Goal: Information Seeking & Learning: Learn about a topic

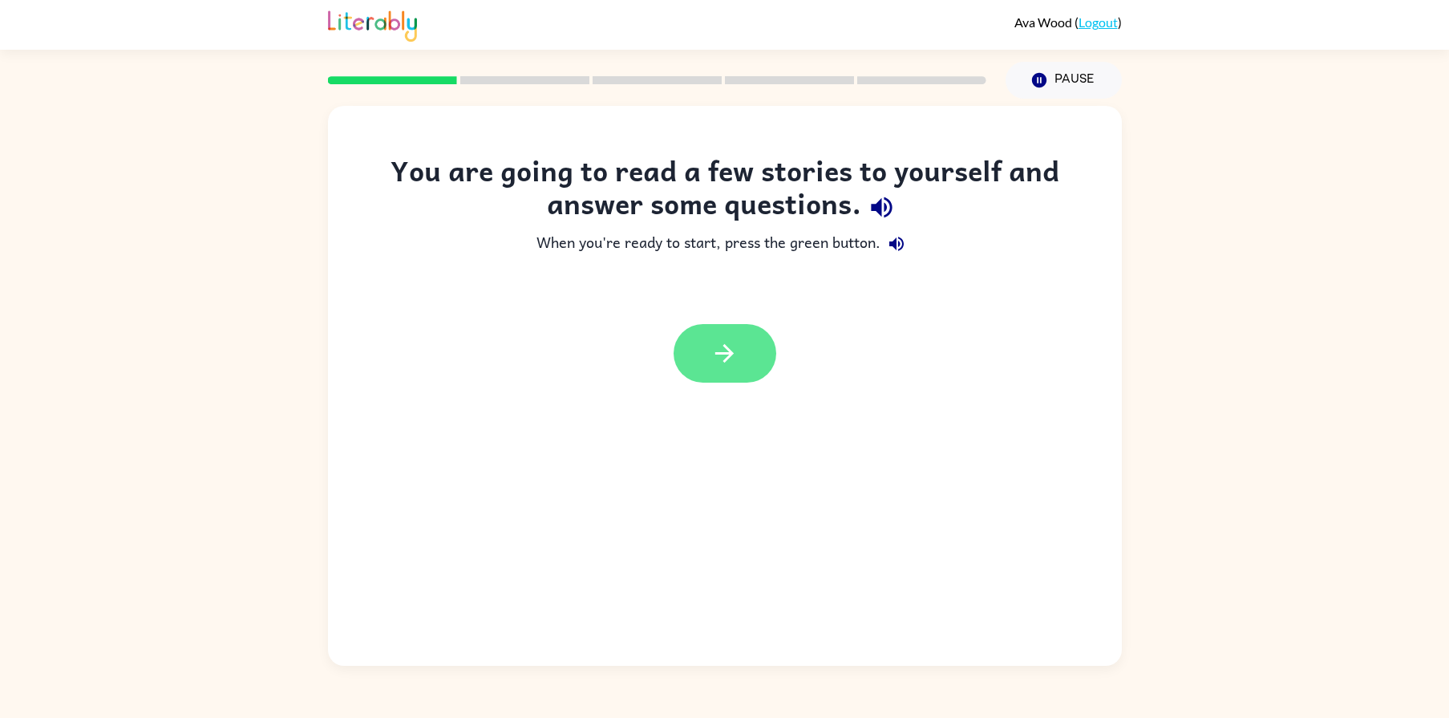
click at [727, 344] on icon "button" at bounding box center [725, 353] width 28 height 28
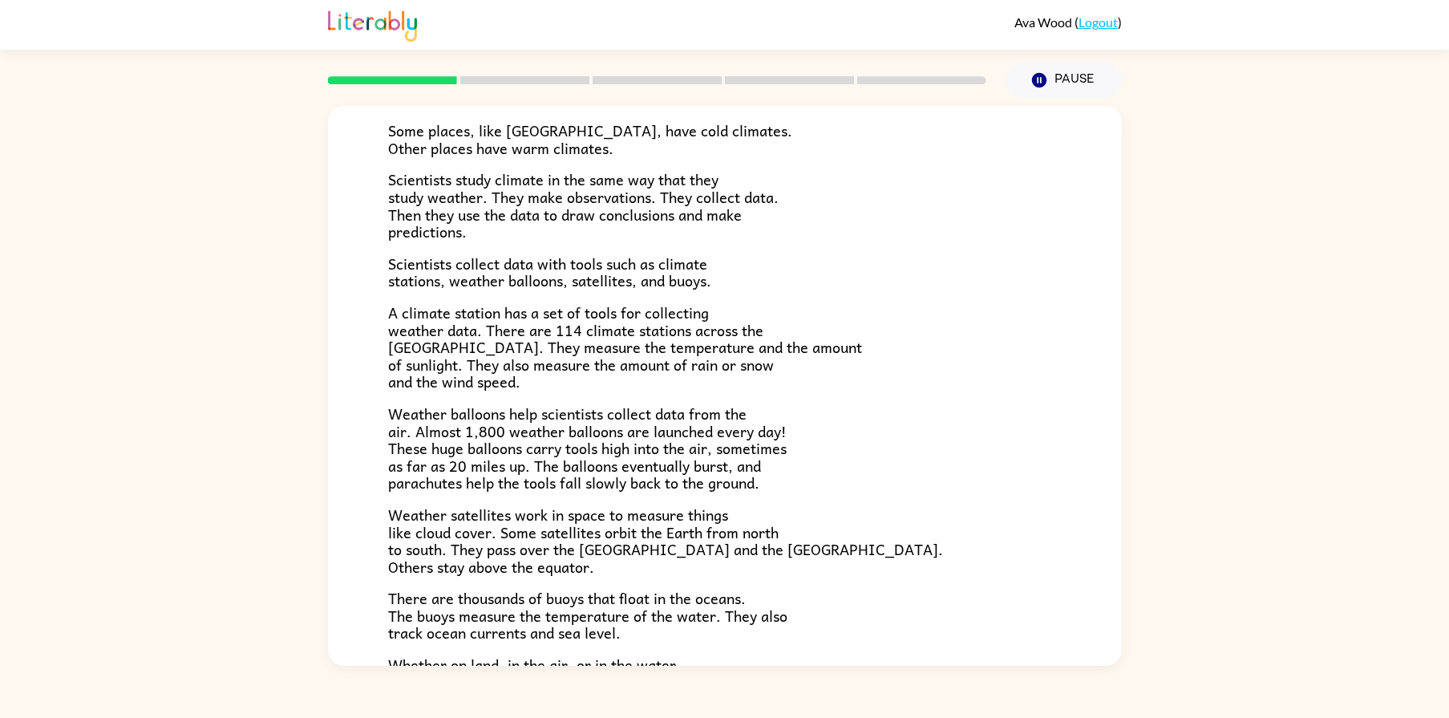
scroll to position [346, 0]
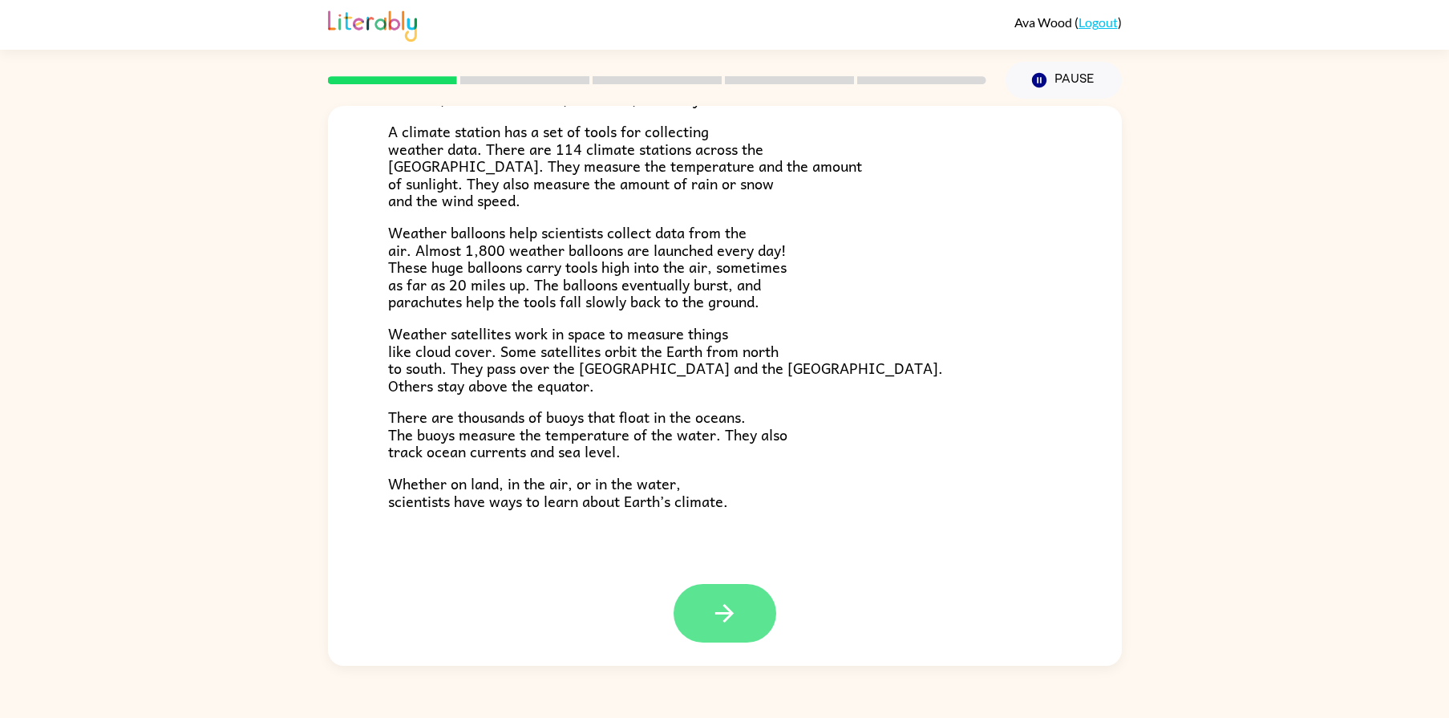
click at [743, 610] on button "button" at bounding box center [725, 613] width 103 height 59
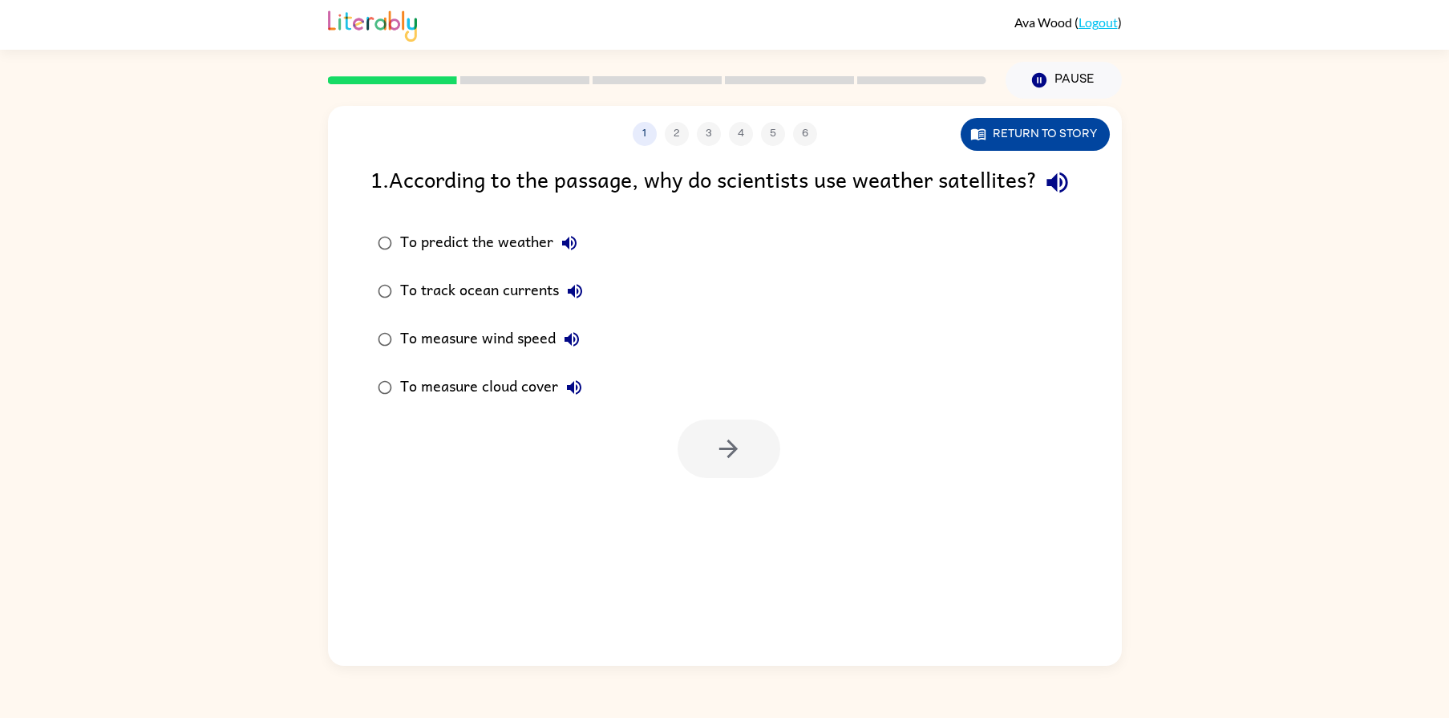
click at [1066, 148] on button "Return to story" at bounding box center [1035, 134] width 149 height 33
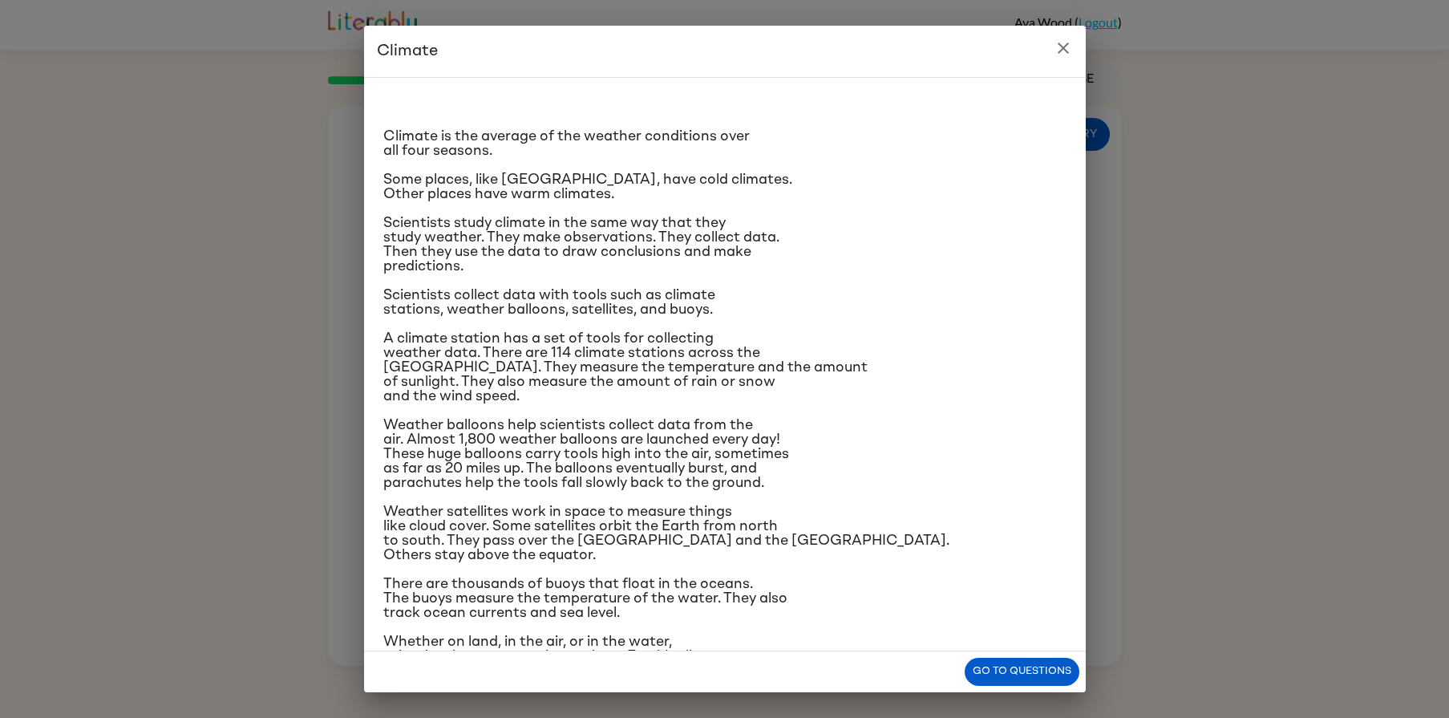
click at [1067, 42] on icon "close" at bounding box center [1063, 47] width 19 height 19
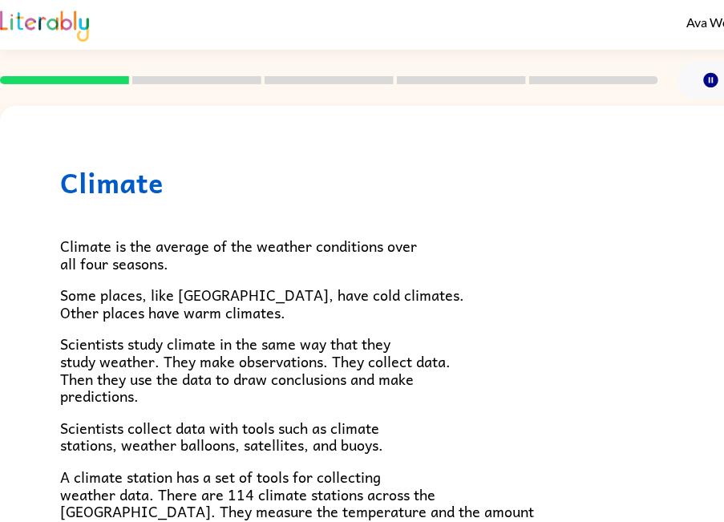
scroll to position [0, 12]
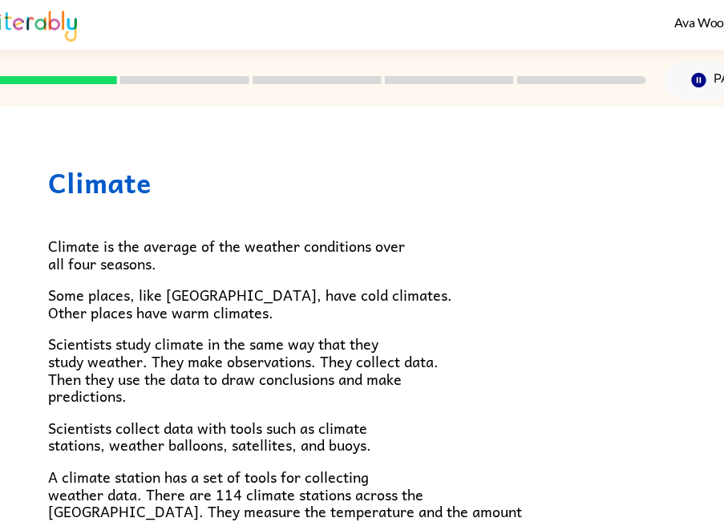
click at [538, 145] on div "Climate Climate is the average of the weather conditions over all four seasons.…" at bounding box center [385, 518] width 794 height 824
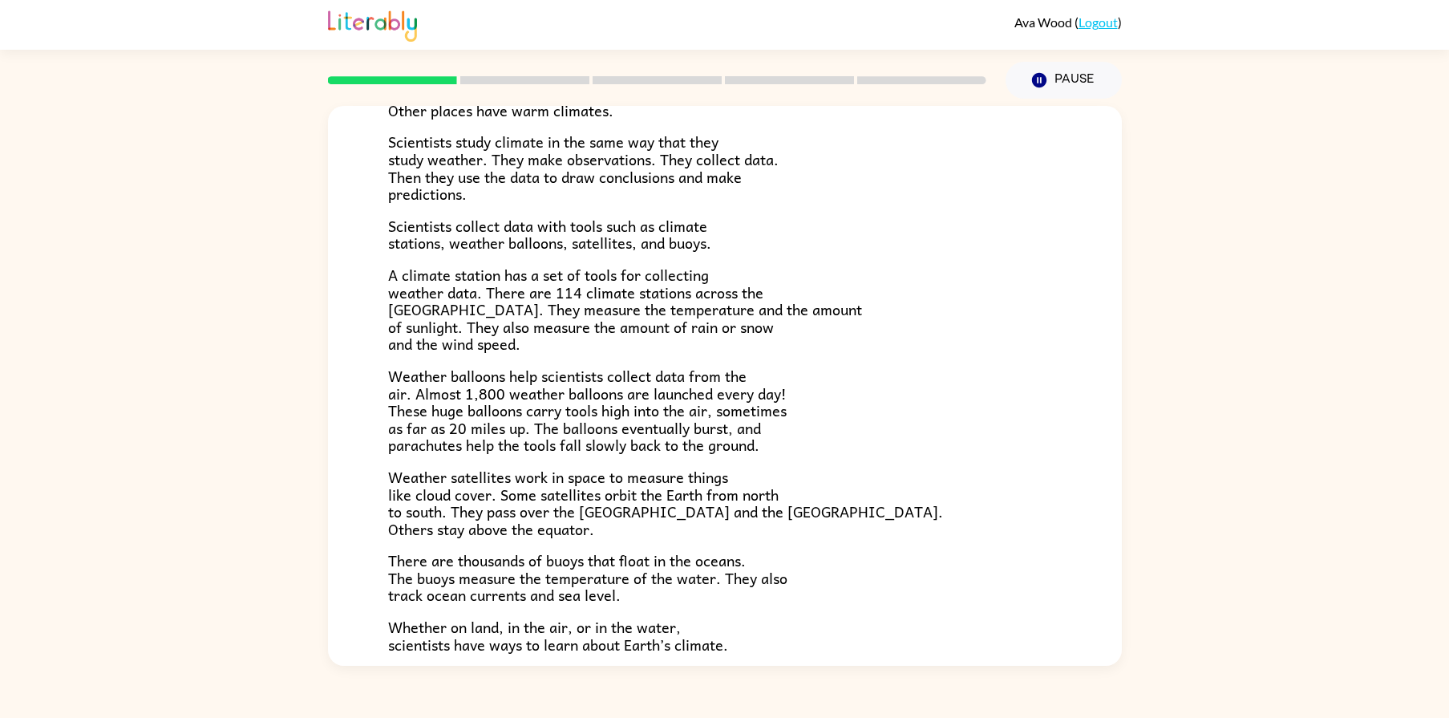
scroll to position [225, 0]
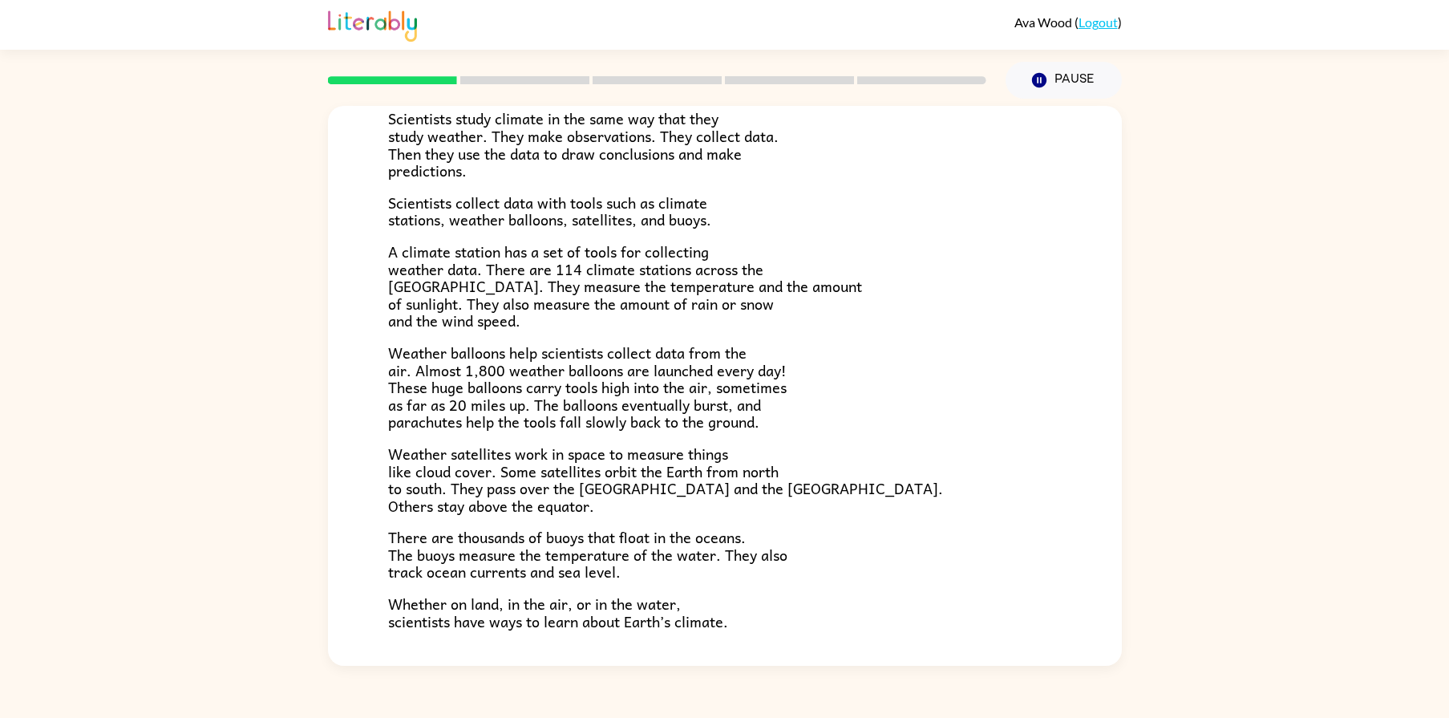
click at [444, 556] on span "There are thousands of buoys that float in the oceans. The buoys measure the te…" at bounding box center [587, 554] width 399 height 58
click at [567, 553] on span "There are thousands of buoys that float in the oceans. The buoys measure the te…" at bounding box center [587, 554] width 399 height 58
click at [655, 363] on span "Weather balloons help scientists collect data from the air. Almost 1,800 weathe…" at bounding box center [587, 387] width 399 height 92
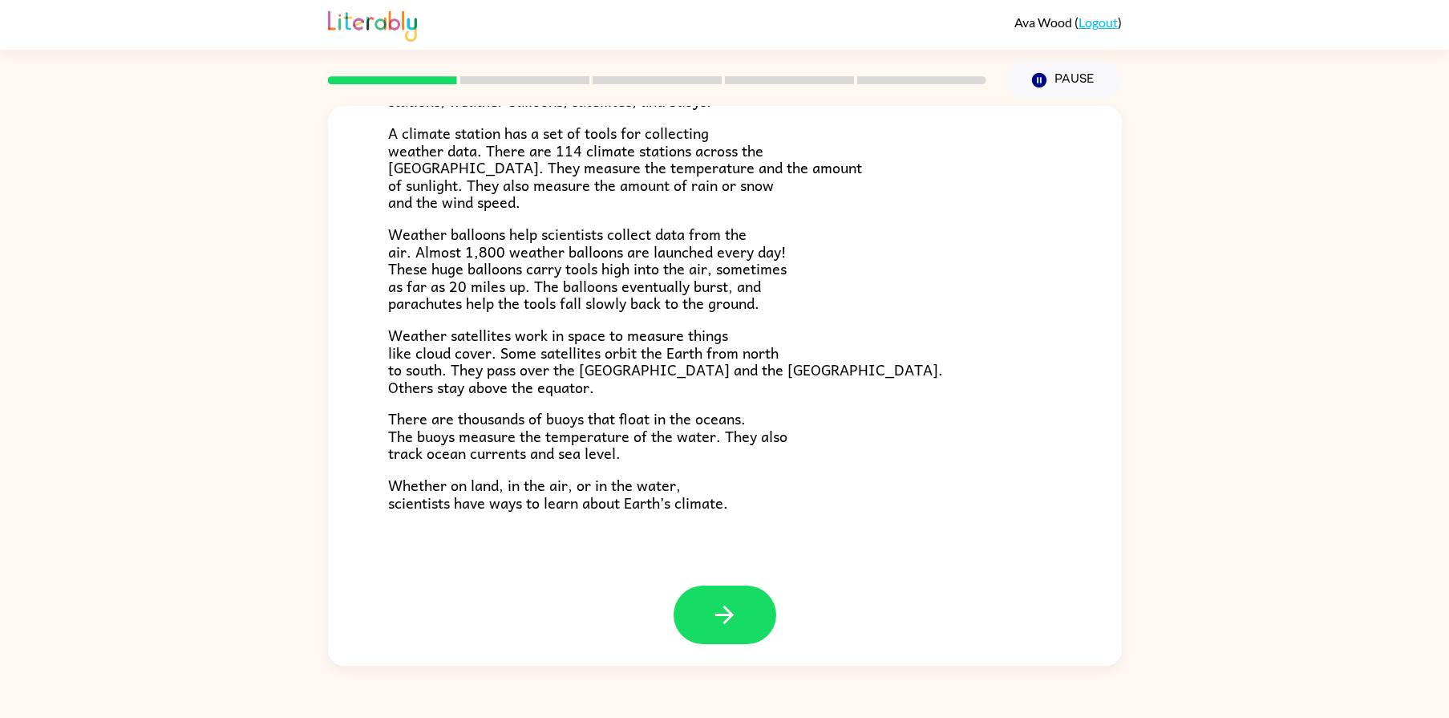
scroll to position [343, 0]
click at [742, 624] on button "button" at bounding box center [725, 615] width 103 height 59
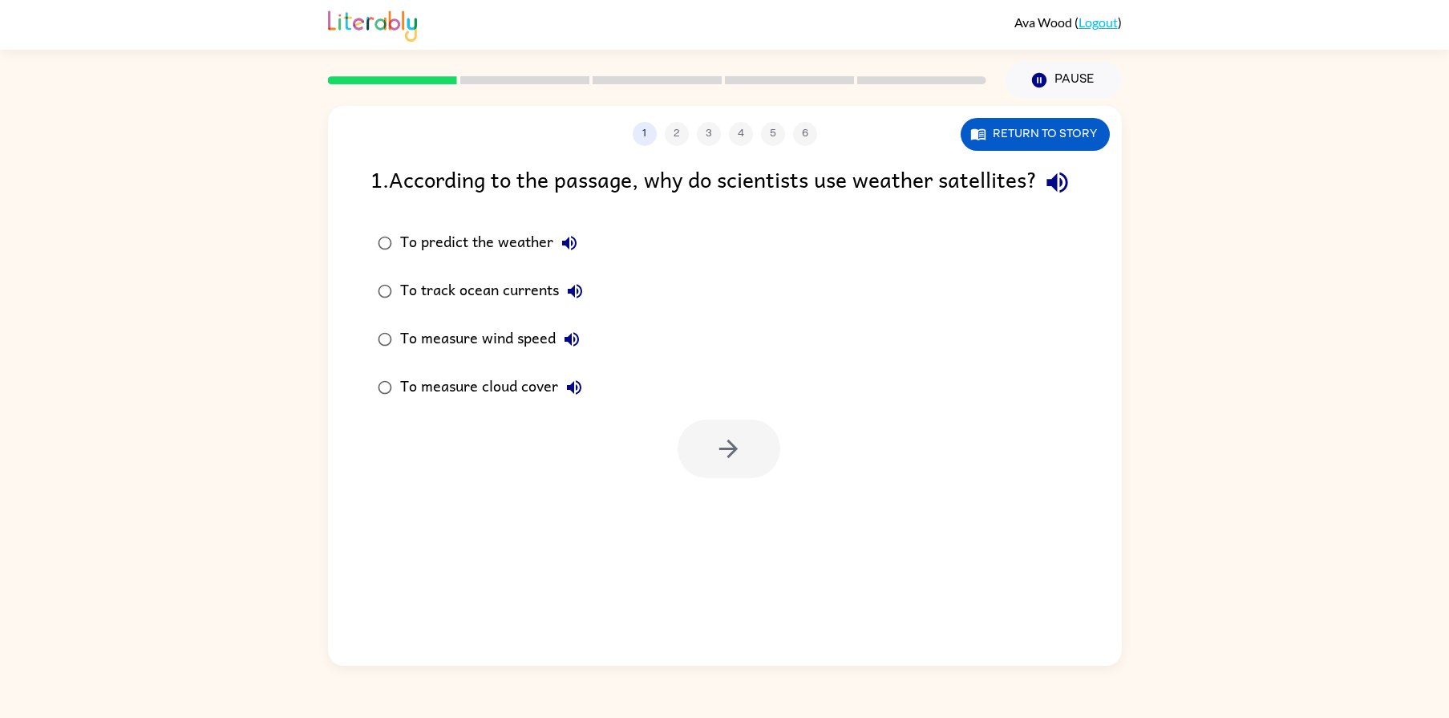
scroll to position [0, 0]
click at [1076, 128] on button "Return to story" at bounding box center [1035, 134] width 149 height 33
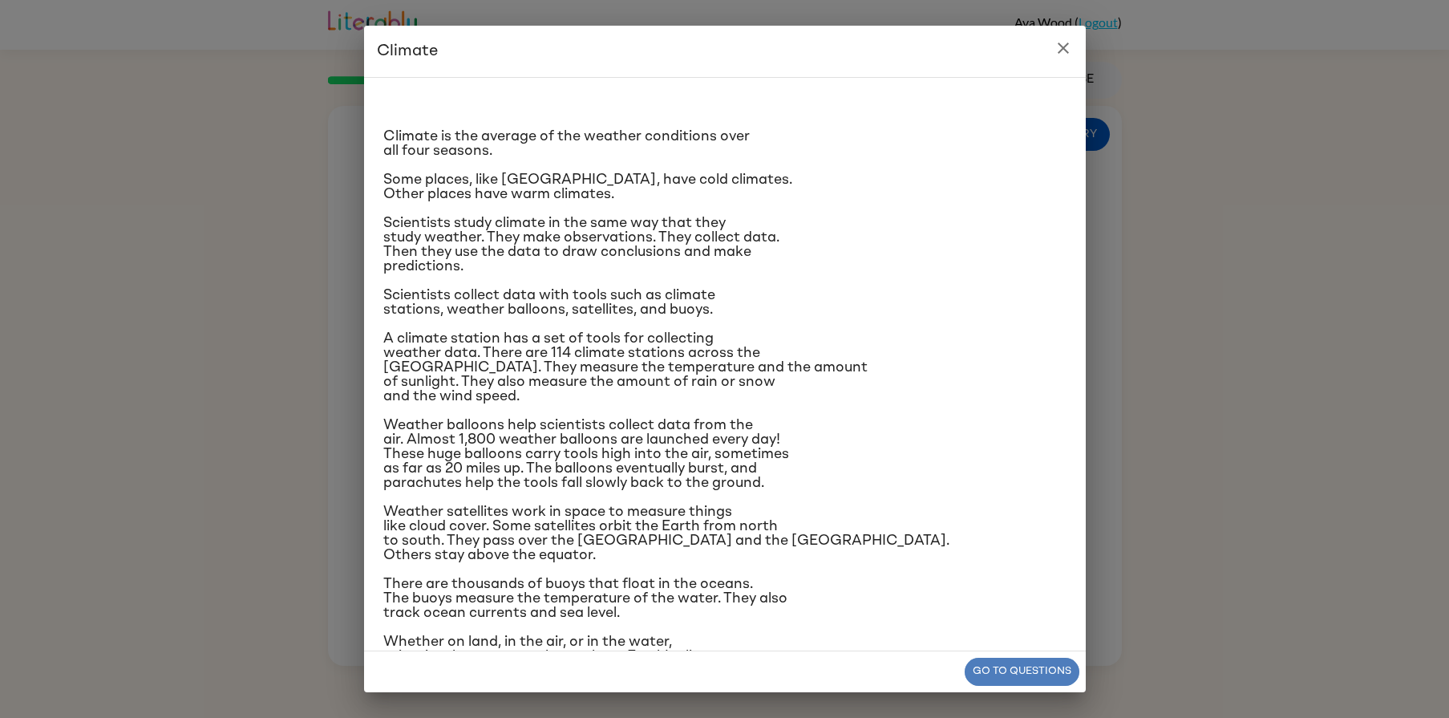
click at [1039, 665] on button "Go to questions" at bounding box center [1022, 672] width 115 height 28
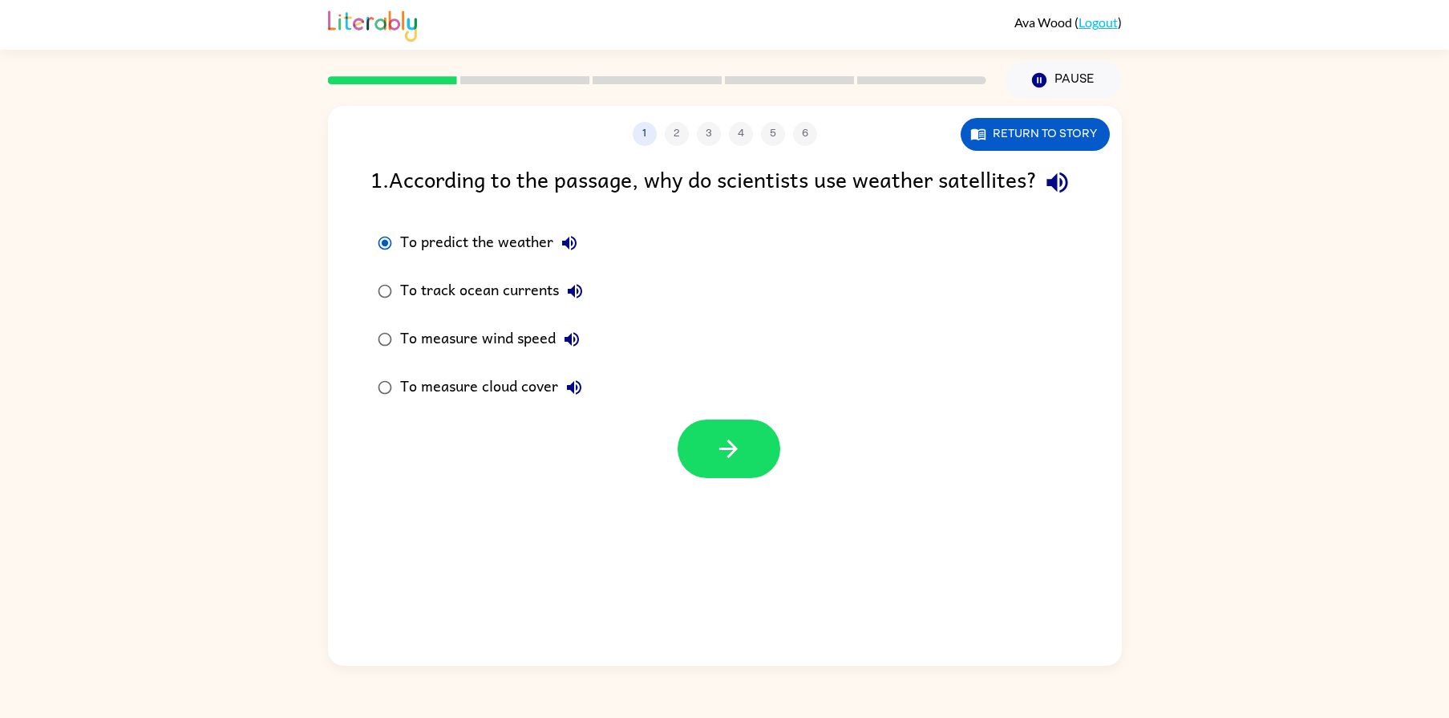
click at [573, 253] on icon "button" at bounding box center [569, 242] width 19 height 19
click at [723, 463] on icon "button" at bounding box center [729, 449] width 28 height 28
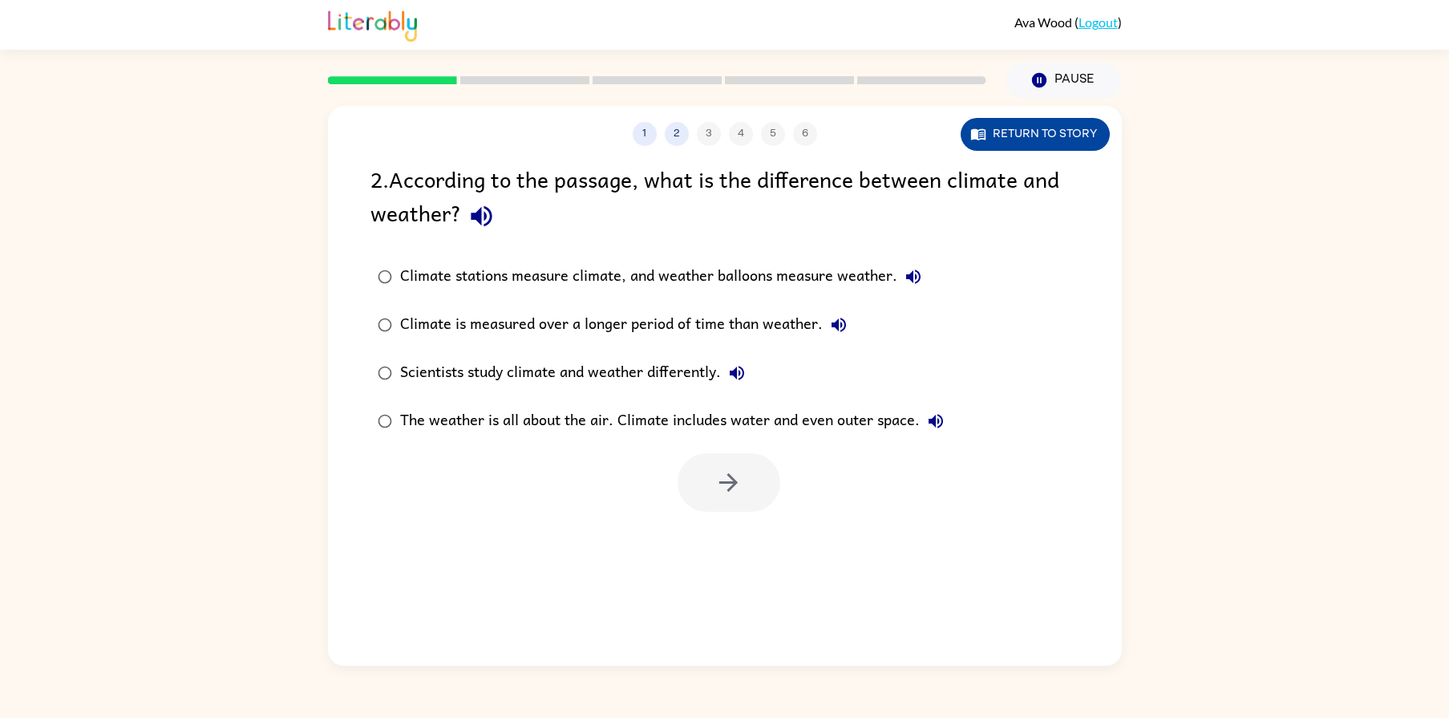
click at [1000, 139] on button "Return to story" at bounding box center [1035, 134] width 149 height 33
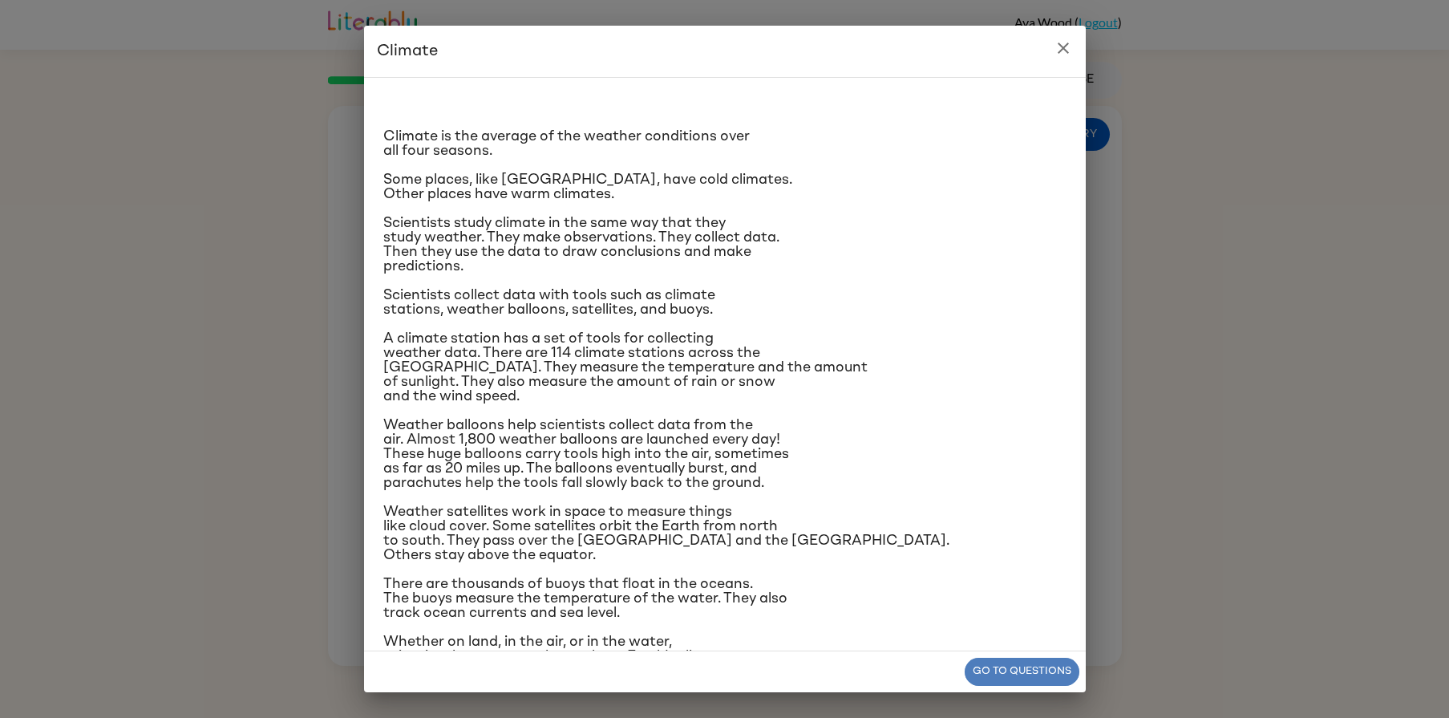
click at [985, 666] on button "Go to questions" at bounding box center [1022, 672] width 115 height 28
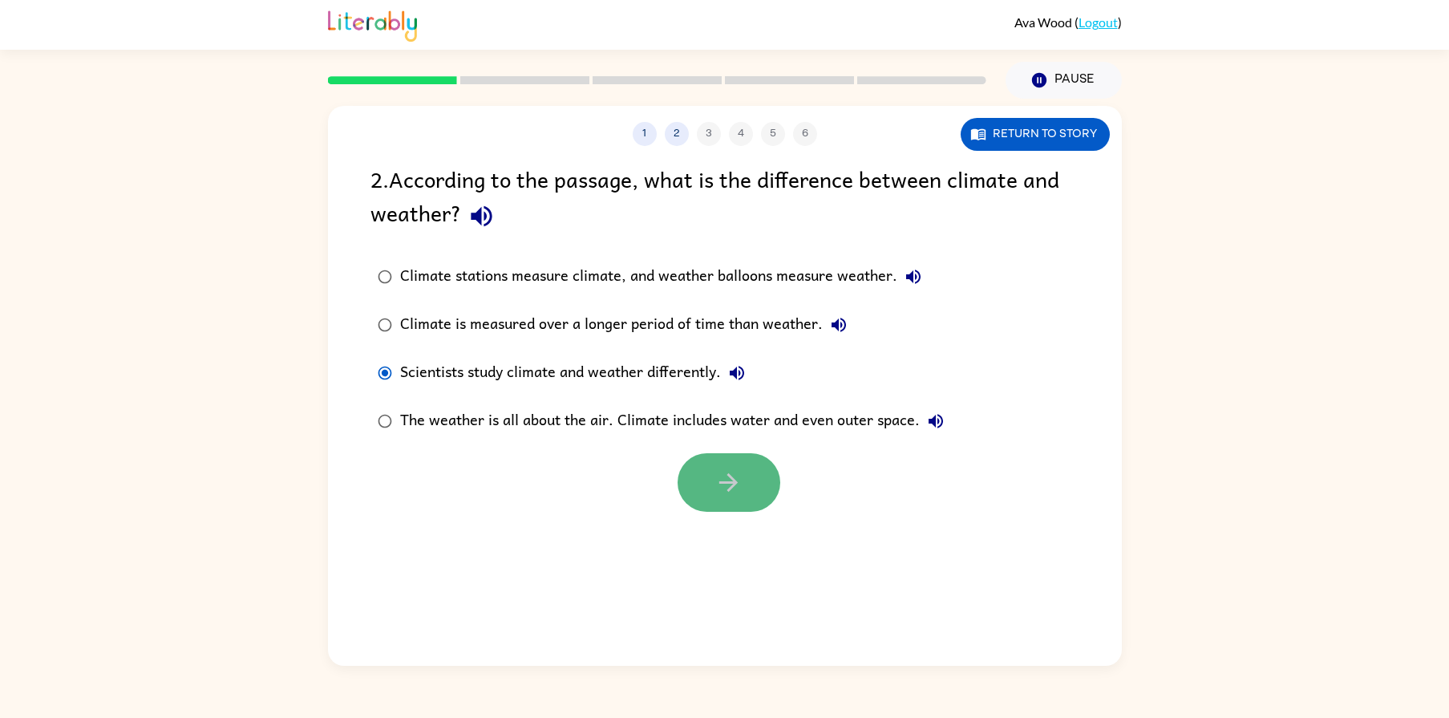
click at [720, 484] on icon "button" at bounding box center [729, 482] width 28 height 28
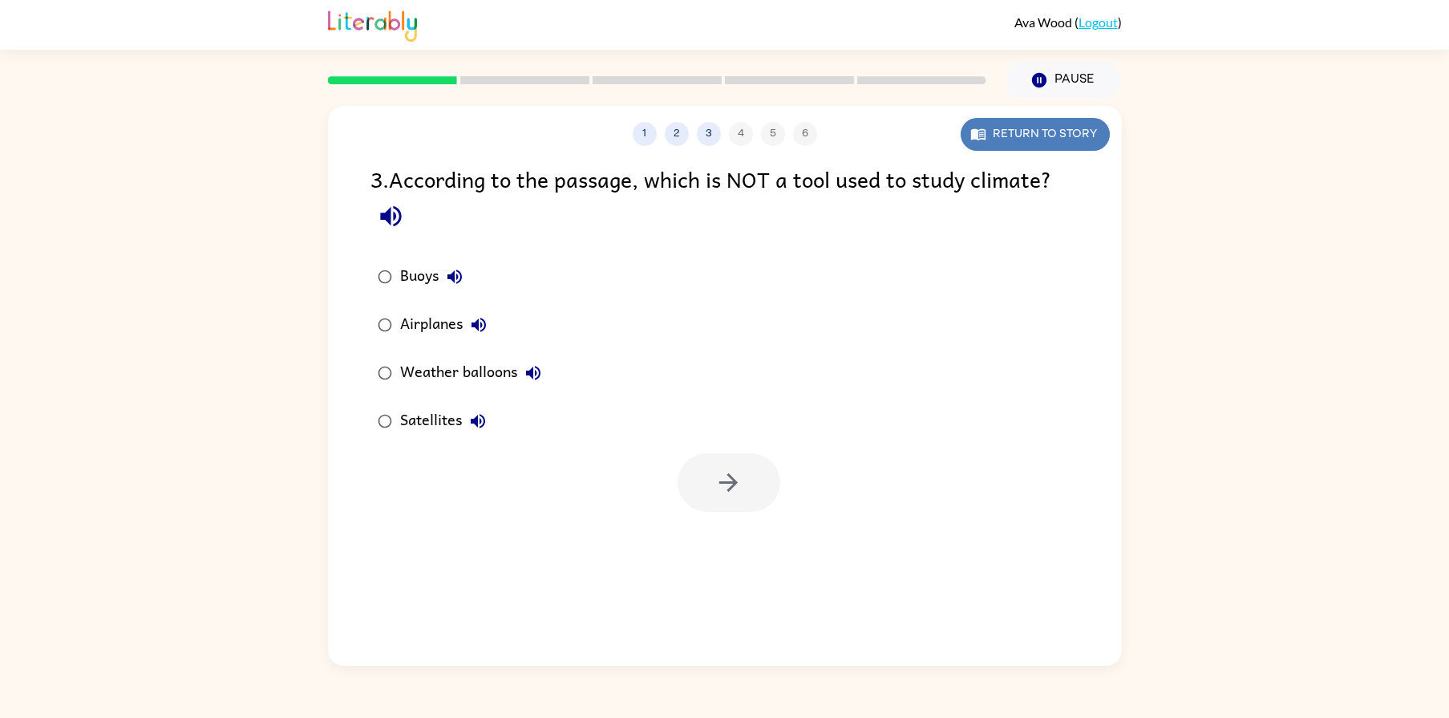
click at [1065, 120] on button "Return to story" at bounding box center [1035, 134] width 149 height 33
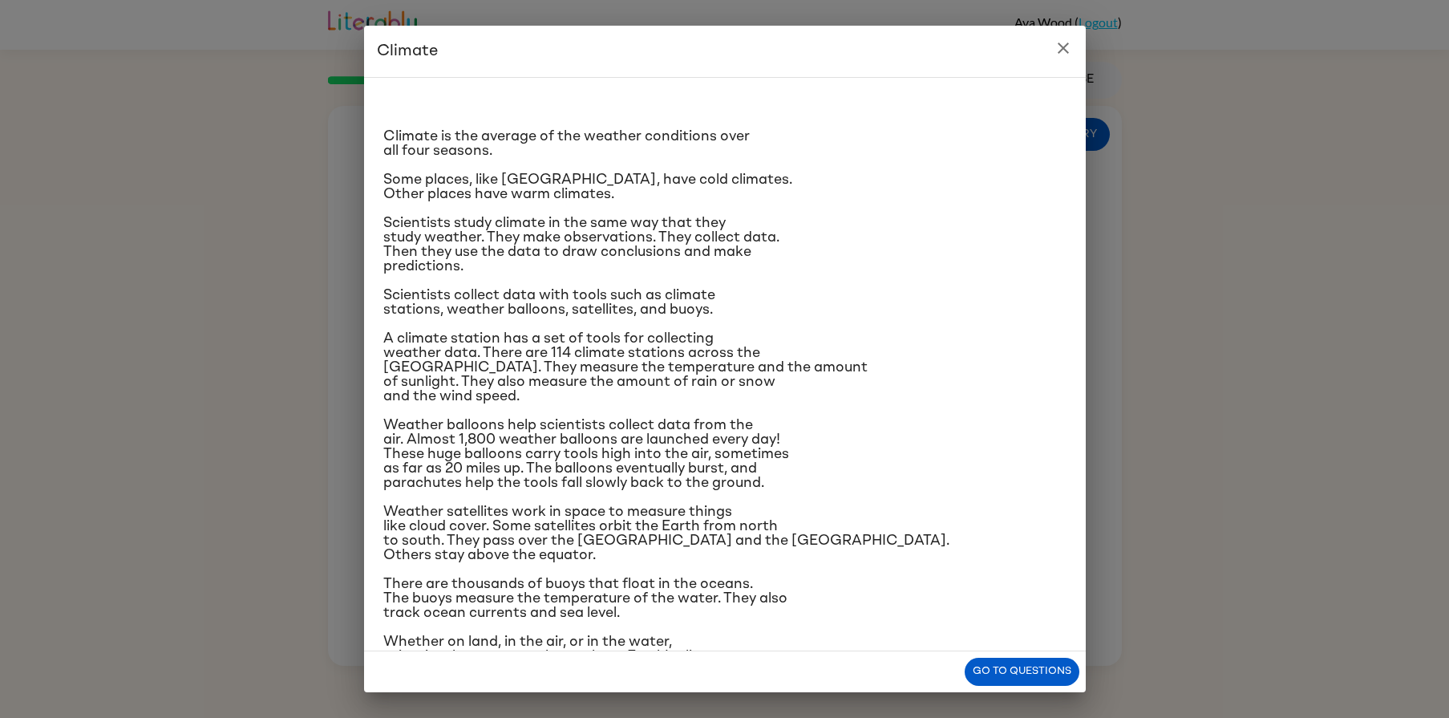
click at [459, 385] on span "A climate station has a set of tools for collecting weather data. There are 114…" at bounding box center [625, 367] width 484 height 72
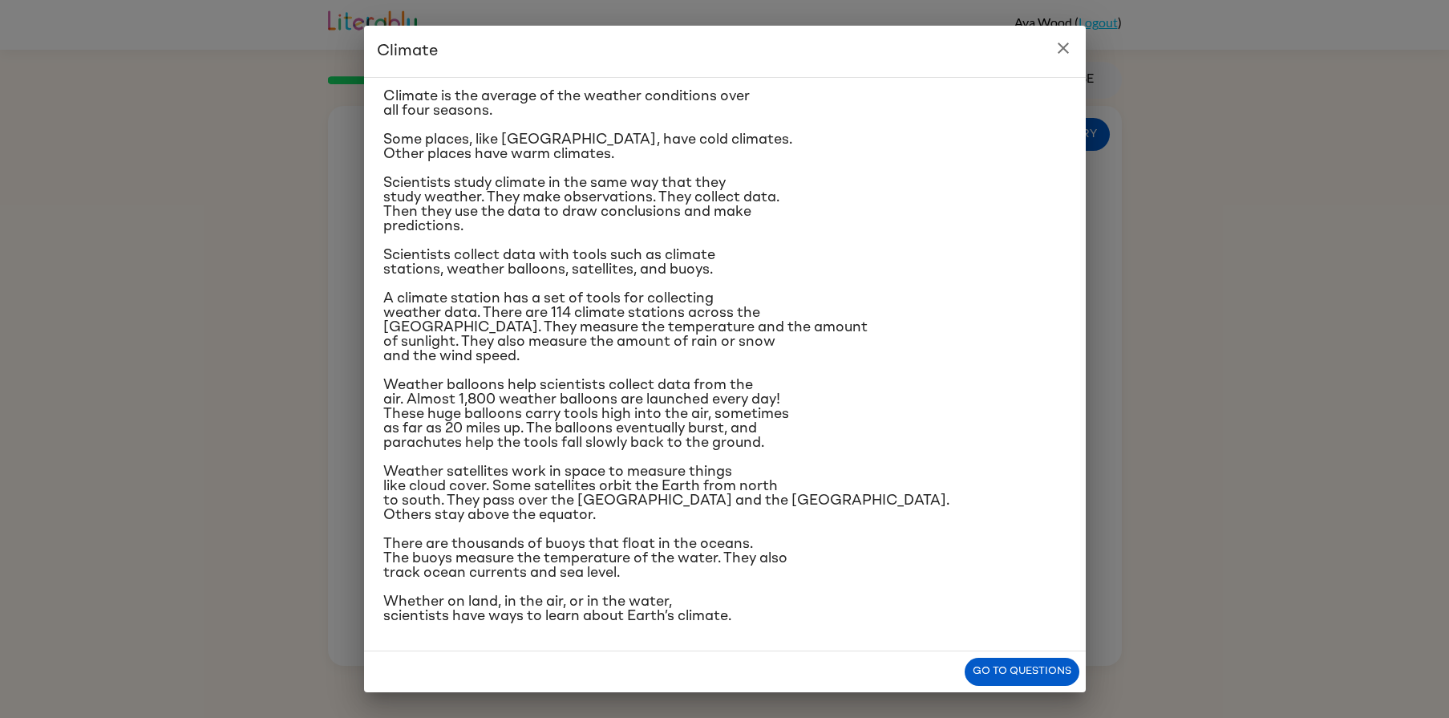
scroll to position [59, 0]
click at [1025, 675] on button "Go to questions" at bounding box center [1022, 672] width 115 height 28
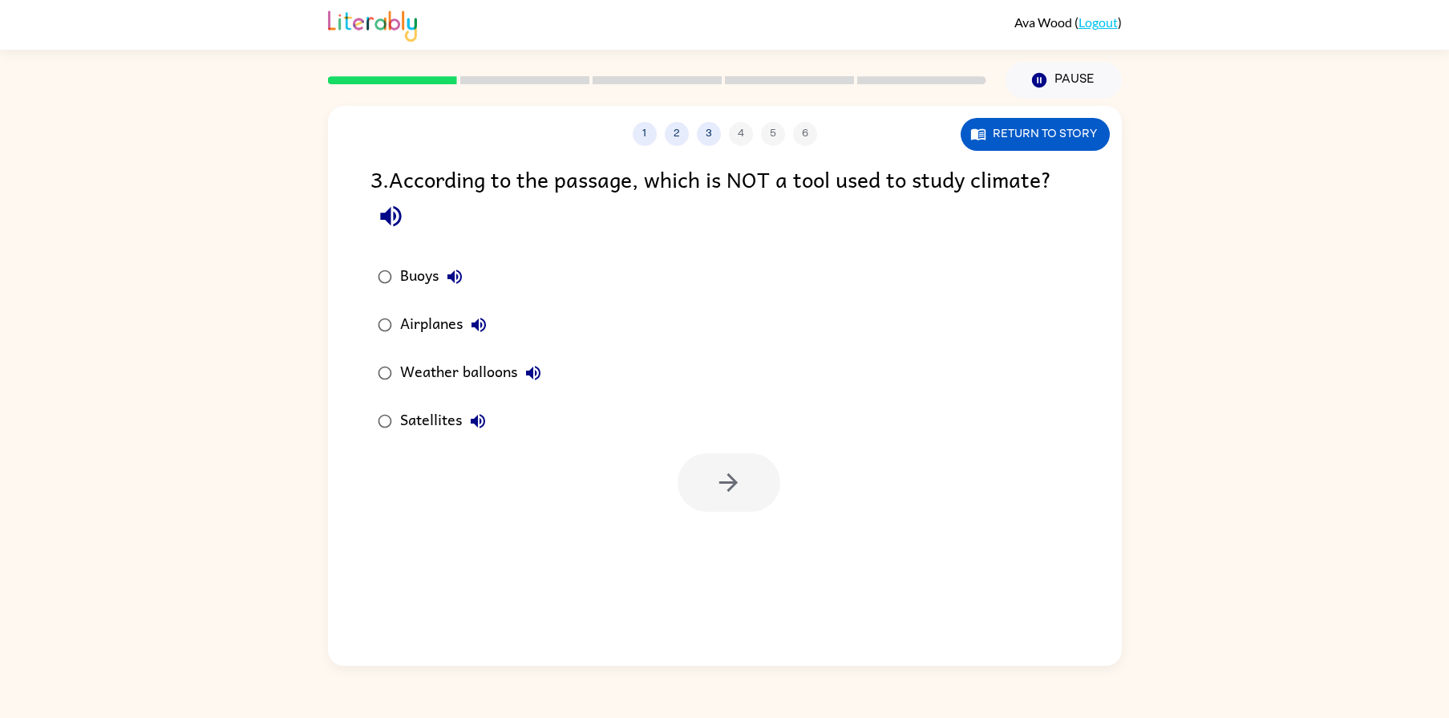
click at [448, 286] on icon "button" at bounding box center [454, 276] width 19 height 19
click at [392, 306] on label "Airplanes" at bounding box center [460, 325] width 196 height 48
click at [731, 488] on icon "button" at bounding box center [728, 482] width 18 height 18
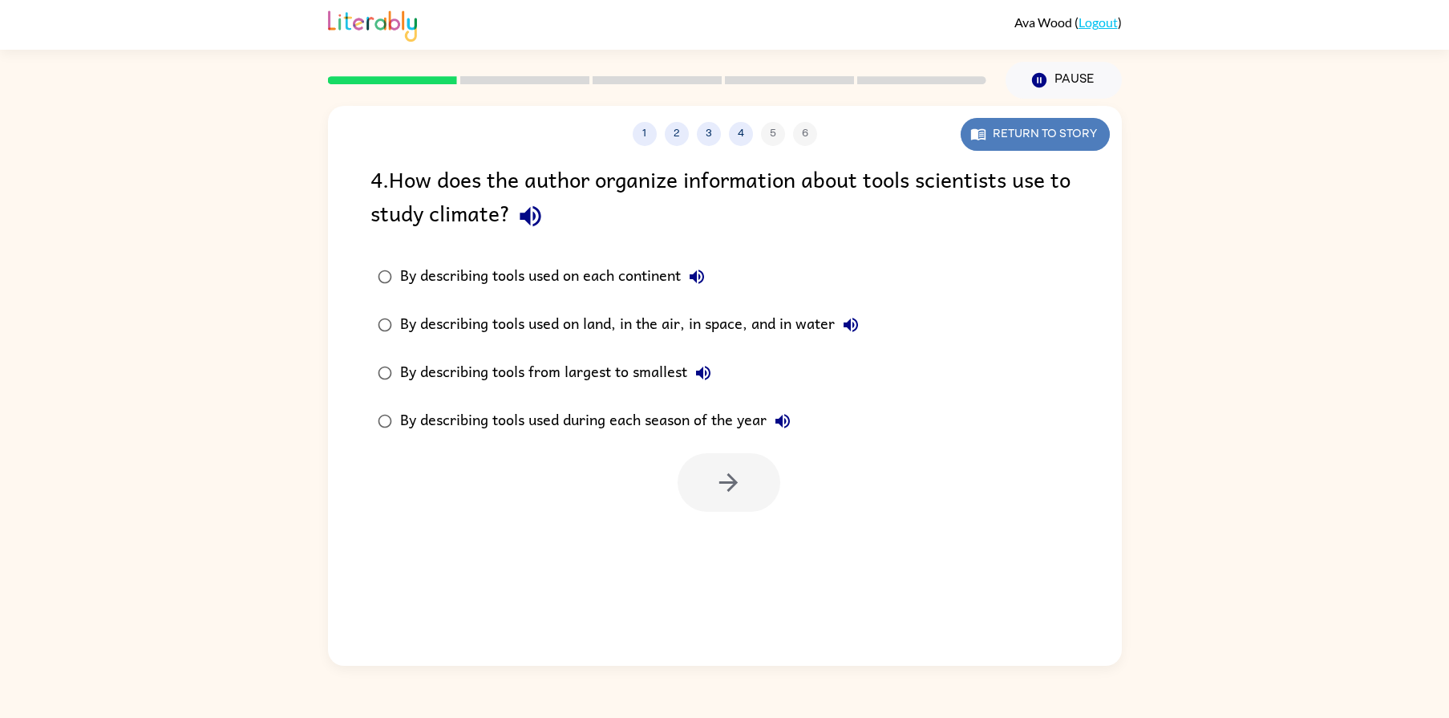
click at [1059, 129] on button "Return to story" at bounding box center [1035, 134] width 149 height 33
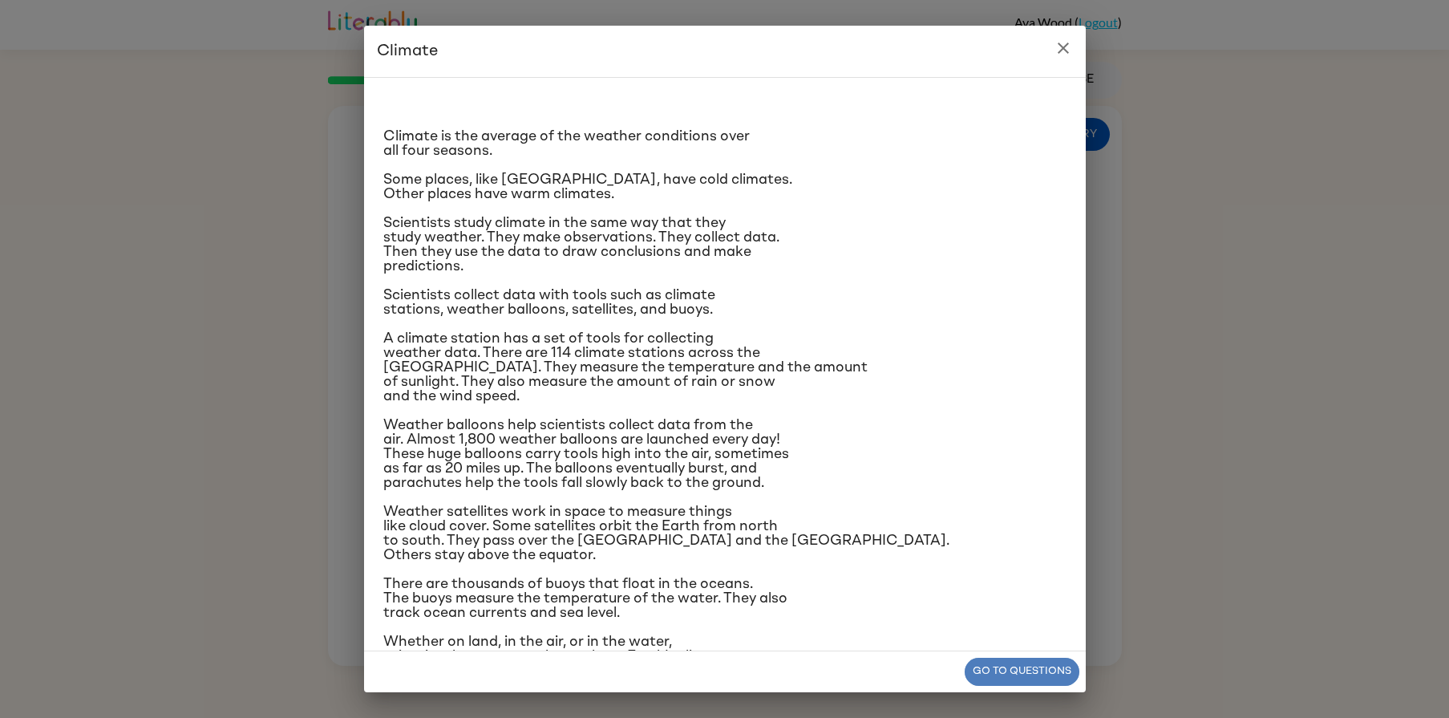
click at [1001, 667] on button "Go to questions" at bounding box center [1022, 672] width 115 height 28
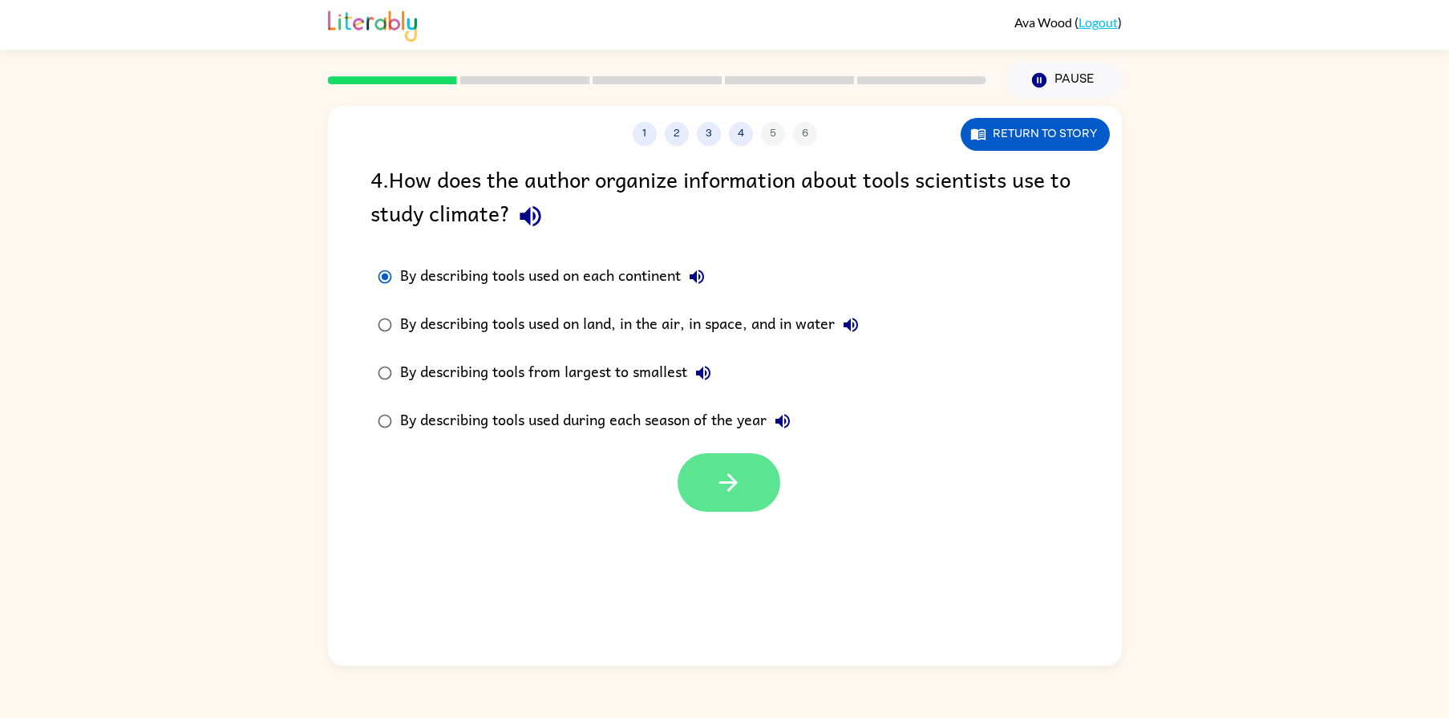
click at [748, 493] on button "button" at bounding box center [729, 482] width 103 height 59
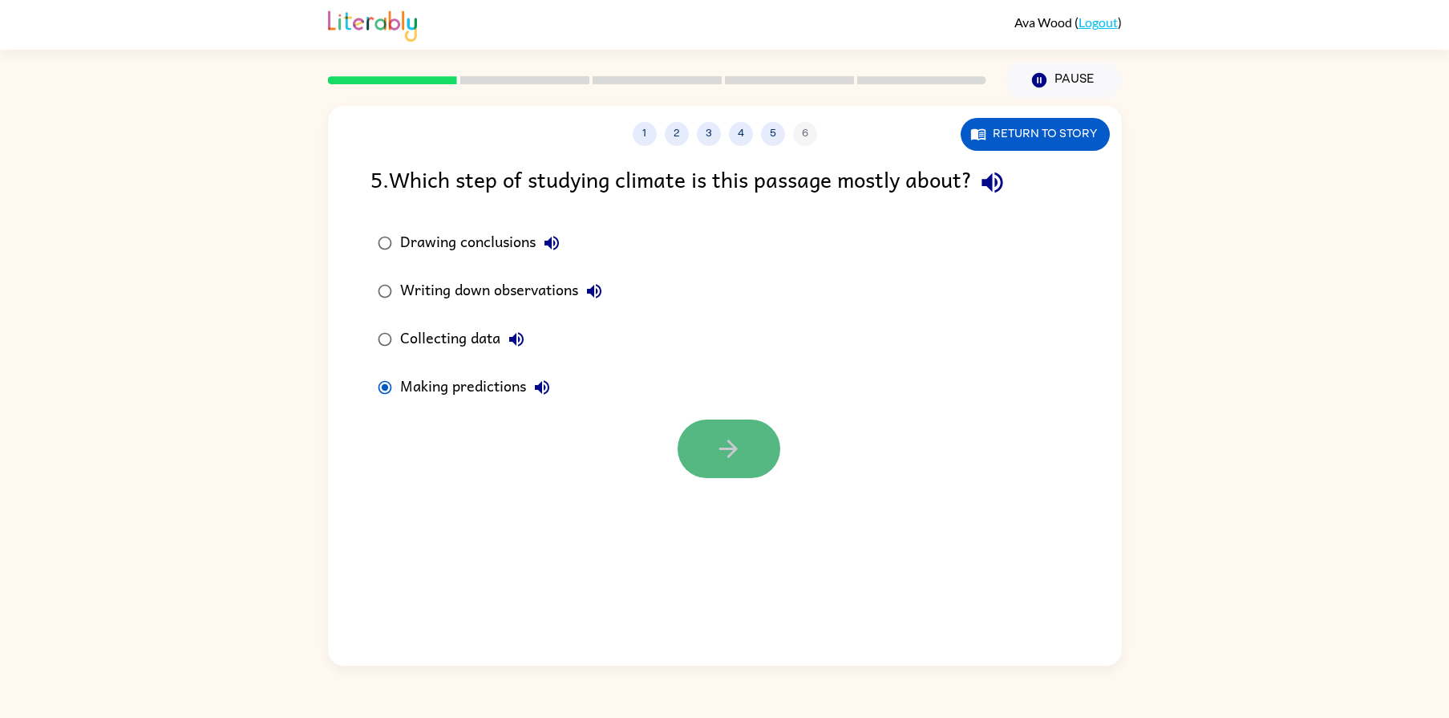
click at [713, 456] on button "button" at bounding box center [729, 448] width 103 height 59
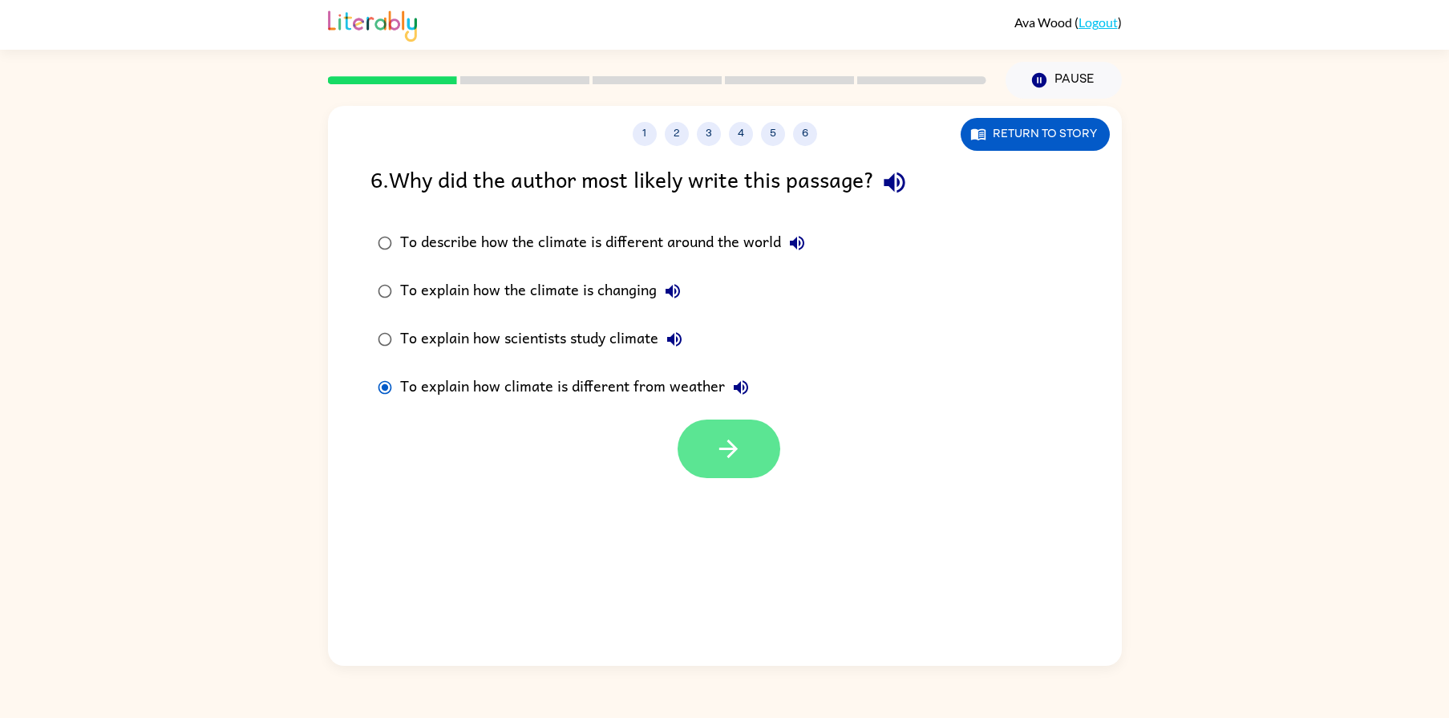
click at [715, 444] on icon "button" at bounding box center [729, 449] width 28 height 28
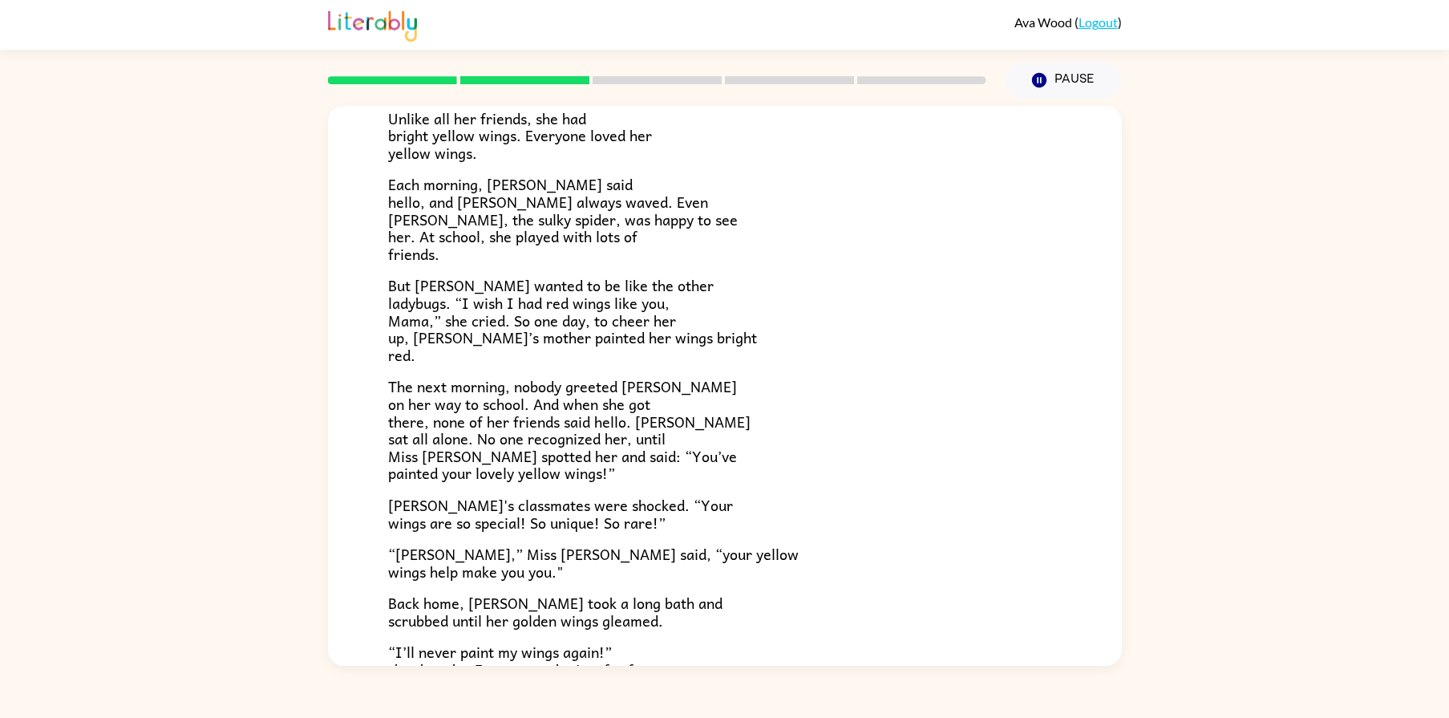
scroll to position [161, 0]
click at [1047, 86] on icon "Pause" at bounding box center [1040, 80] width 18 height 18
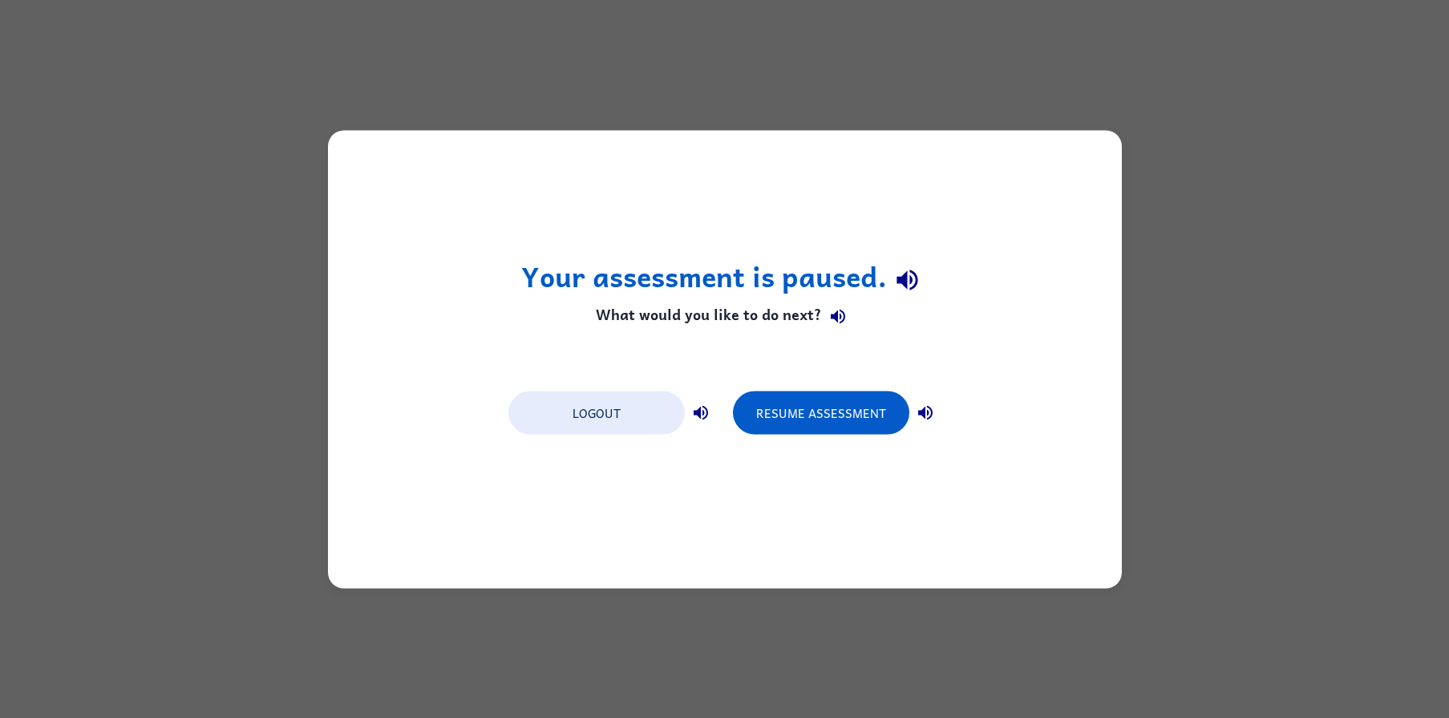
click at [929, 423] on button "button" at bounding box center [926, 412] width 32 height 32
click at [833, 321] on icon "button" at bounding box center [838, 316] width 19 height 19
click at [926, 282] on button "button" at bounding box center [907, 280] width 41 height 41
click at [705, 422] on button "button" at bounding box center [701, 412] width 32 height 32
click at [783, 404] on button "Resume Assessment" at bounding box center [821, 412] width 176 height 43
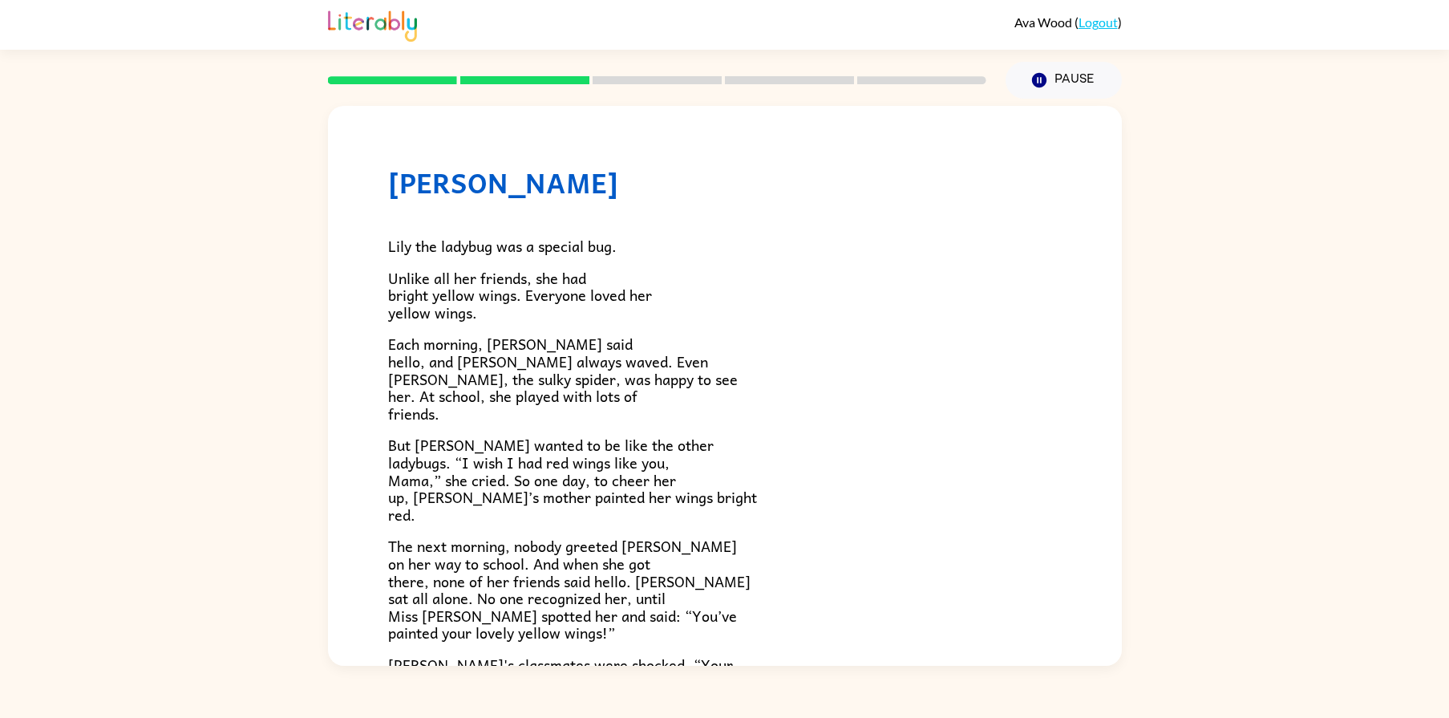
click at [868, 254] on p "Lily the ladybug was a special bug." at bounding box center [725, 246] width 674 height 18
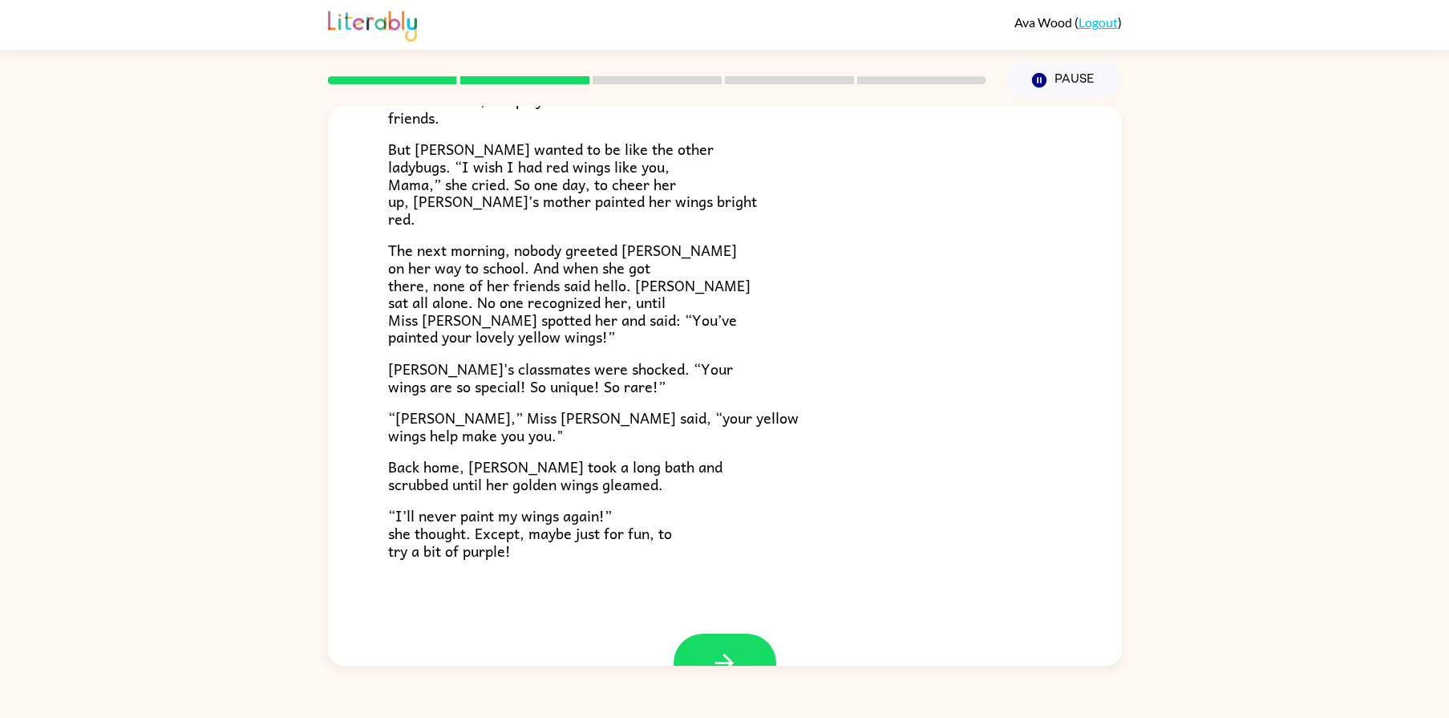
scroll to position [346, 0]
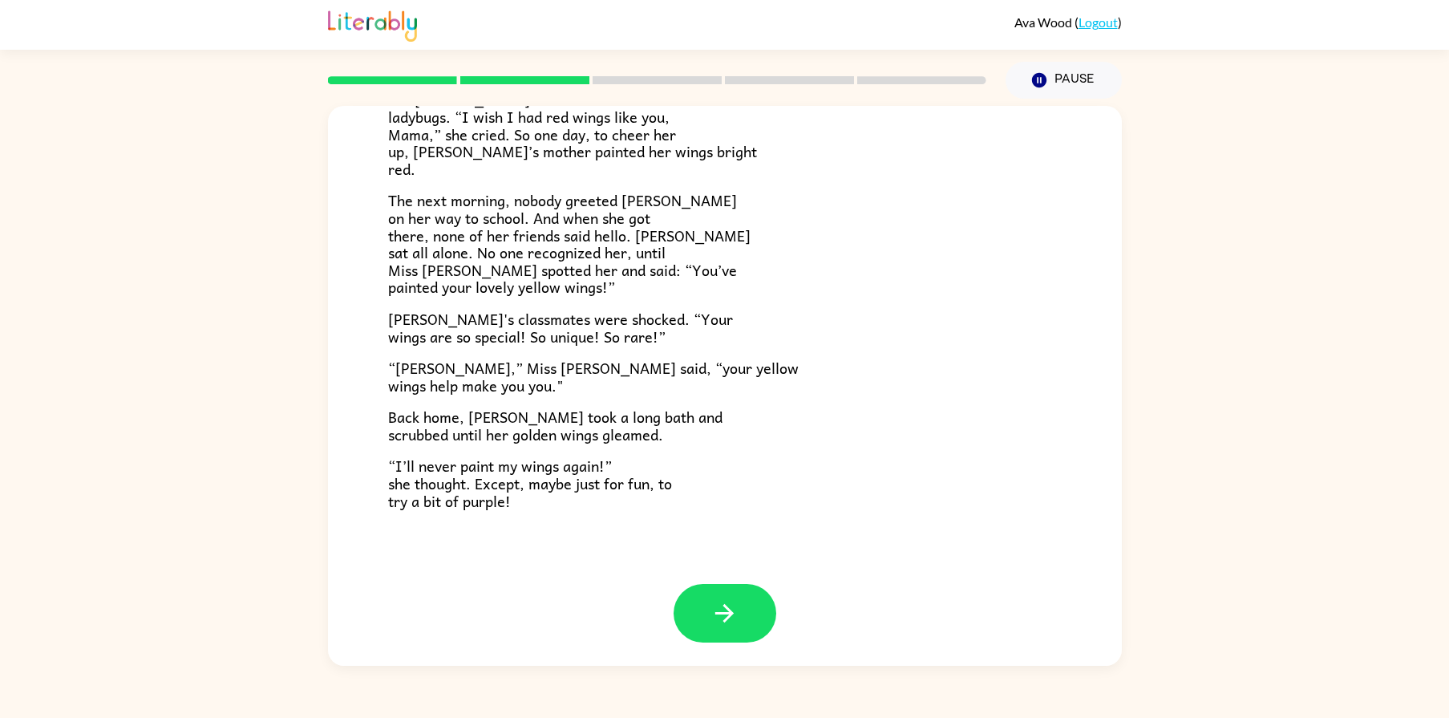
click at [715, 652] on div at bounding box center [725, 625] width 794 height 83
click at [720, 628] on button "button" at bounding box center [725, 613] width 103 height 59
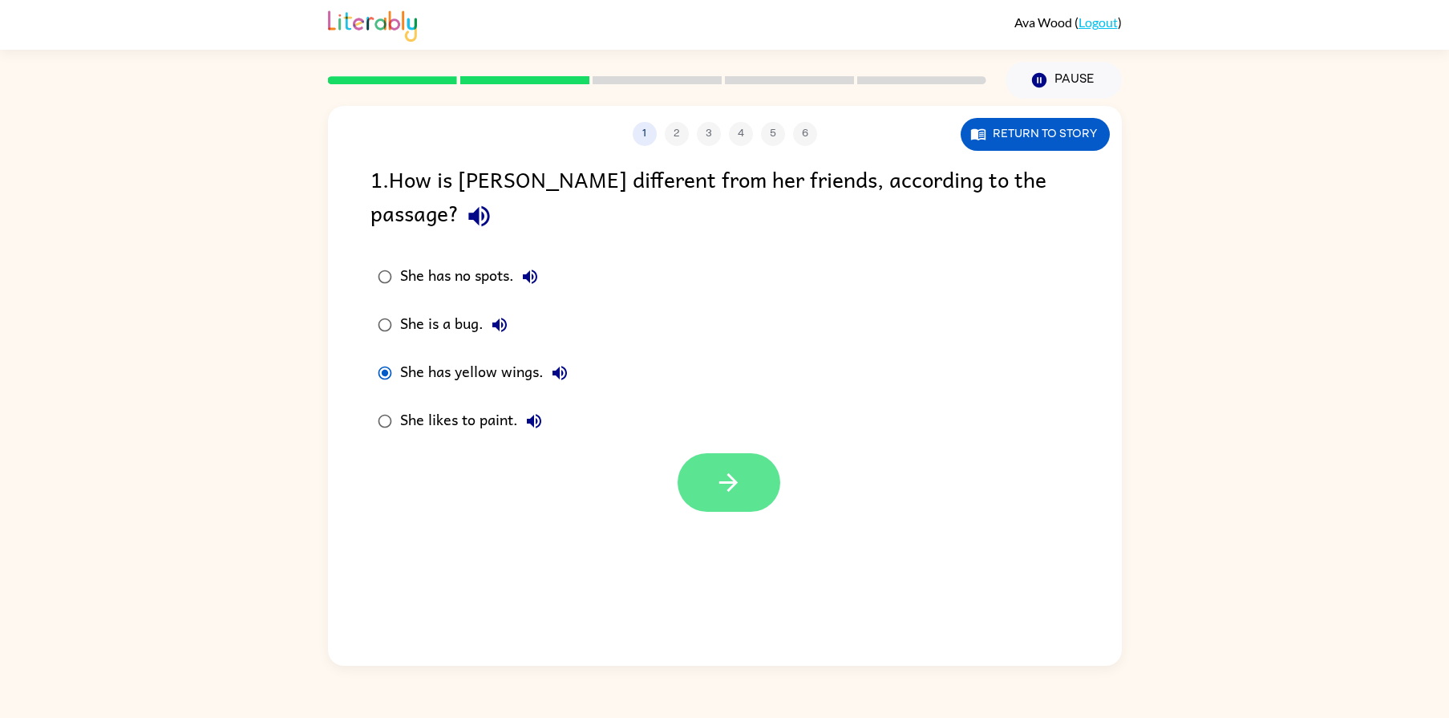
click at [742, 468] on icon "button" at bounding box center [729, 482] width 28 height 28
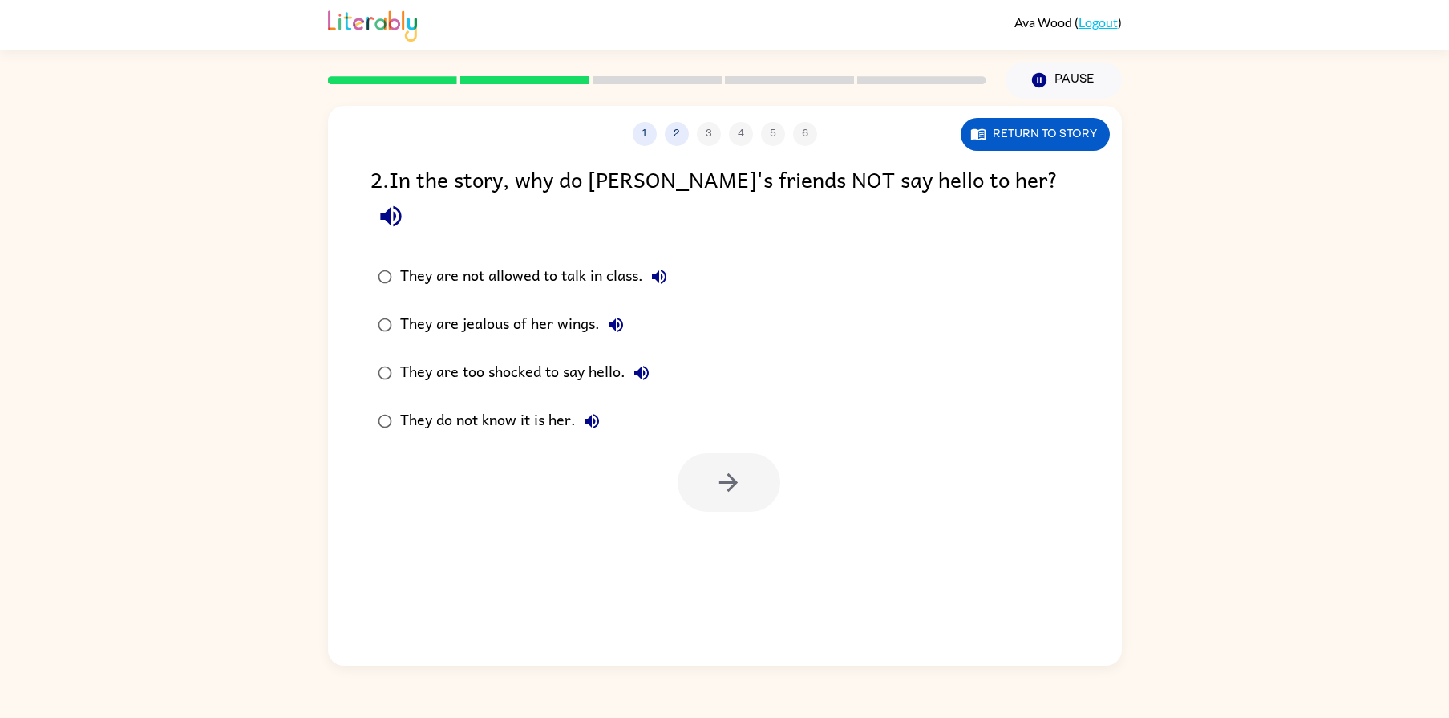
click at [0, 547] on div "1 2 3 4 5 6 Return to story 2 . In the story, why do Lily's friends NOT say hel…" at bounding box center [724, 382] width 1449 height 567
click at [731, 474] on button "button" at bounding box center [729, 482] width 103 height 59
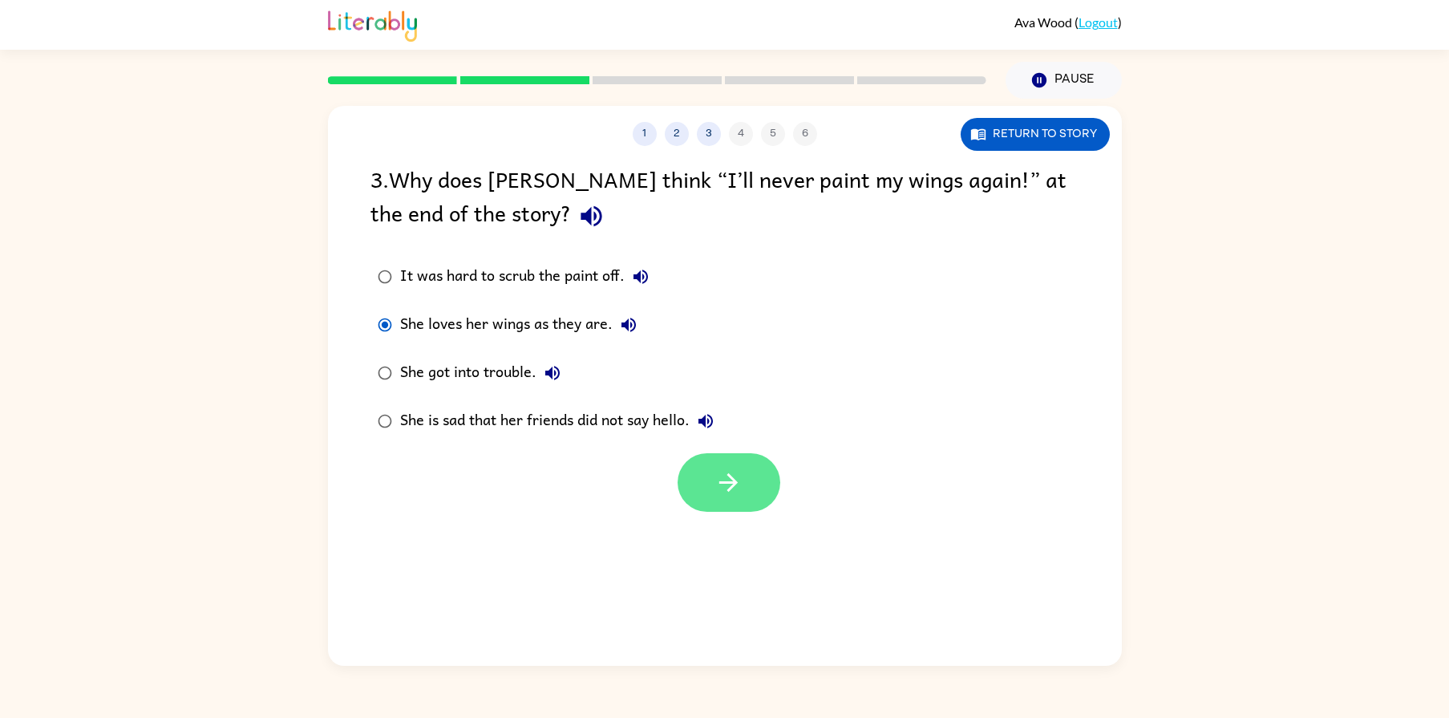
click at [718, 493] on icon "button" at bounding box center [729, 482] width 28 height 28
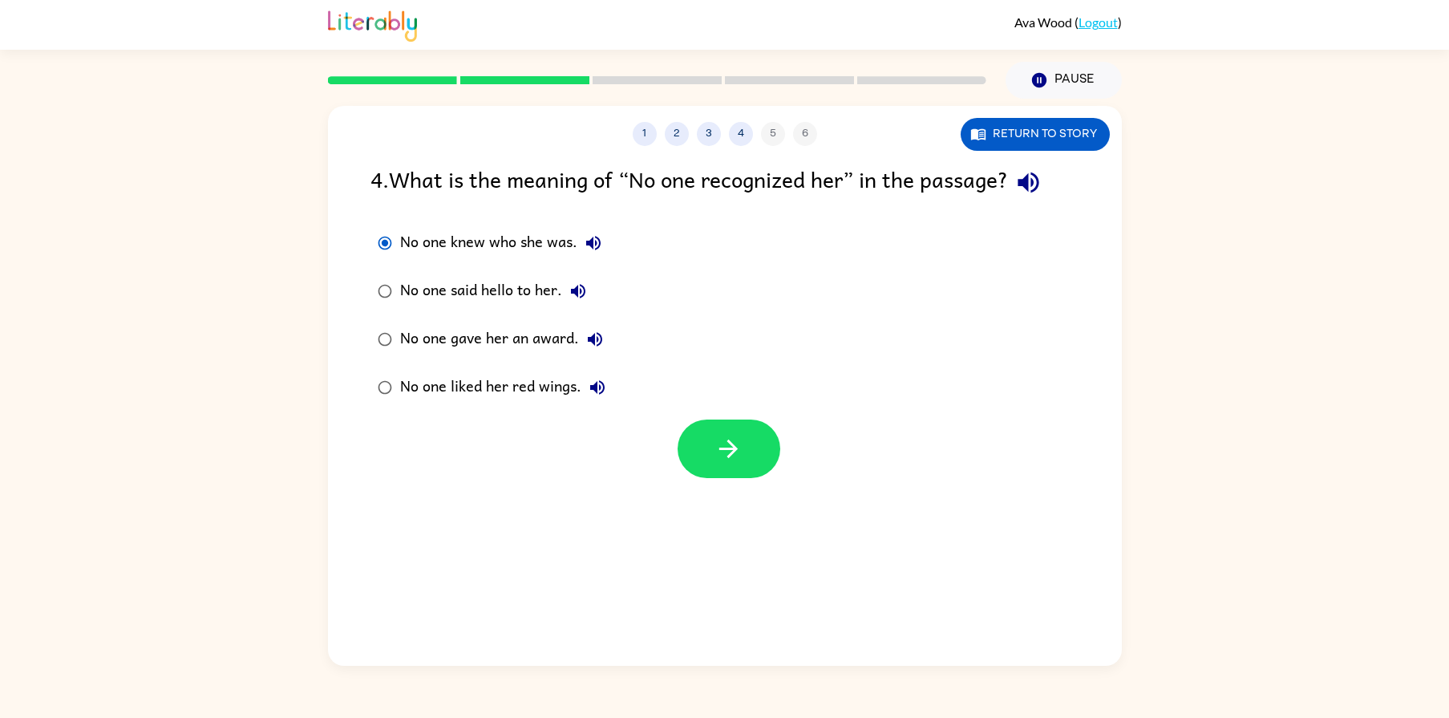
click at [751, 490] on div "1 2 3 4 5 6 Return to story 4 . What is the meaning of “No one recognized her” …" at bounding box center [725, 386] width 794 height 560
click at [739, 458] on icon "button" at bounding box center [729, 449] width 28 height 28
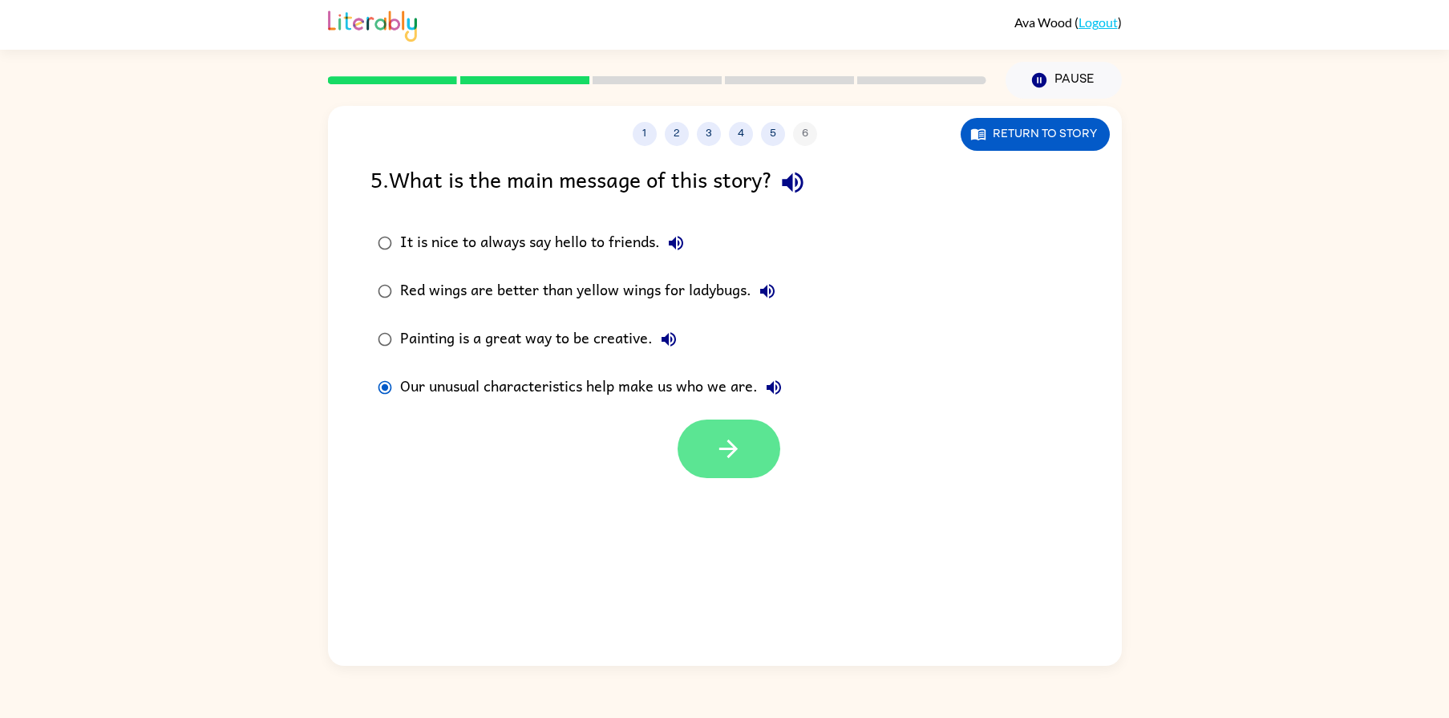
click at [721, 463] on icon "button" at bounding box center [729, 449] width 28 height 28
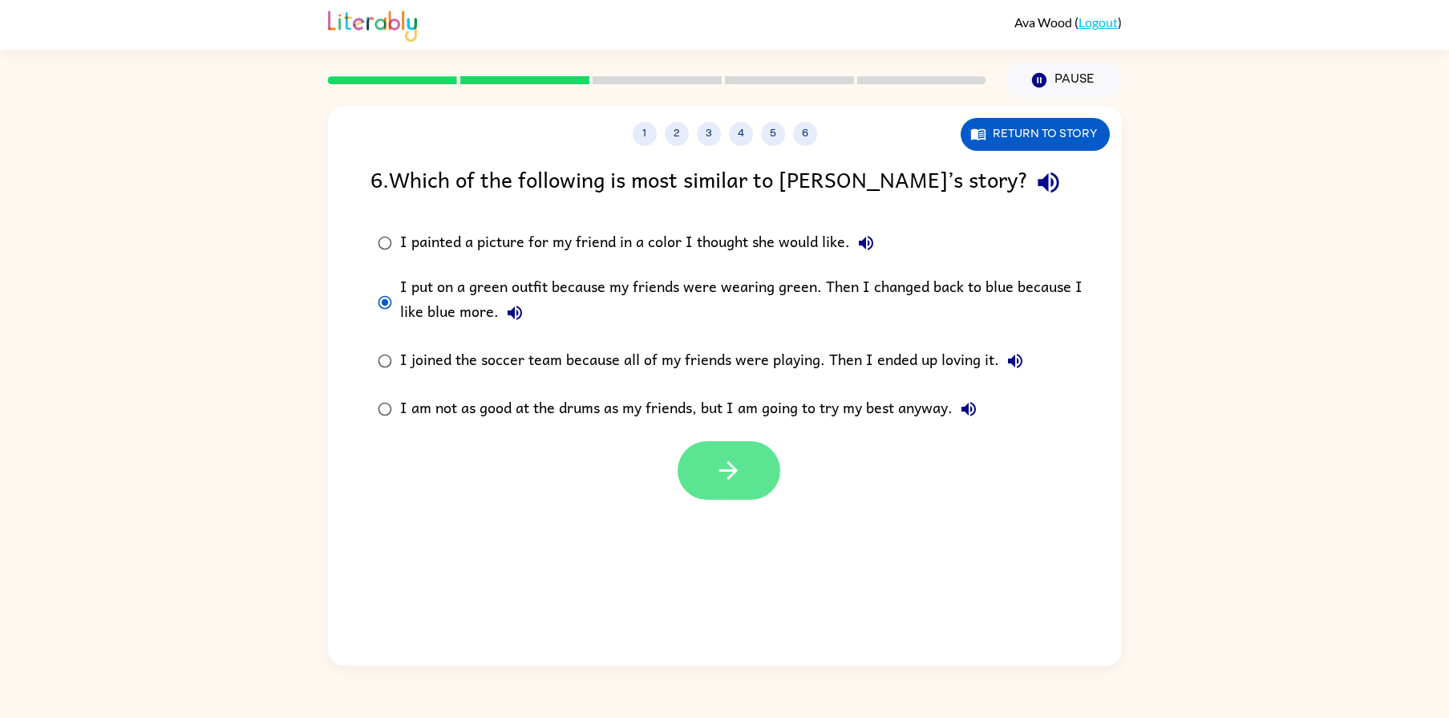
click at [761, 487] on button "button" at bounding box center [729, 470] width 103 height 59
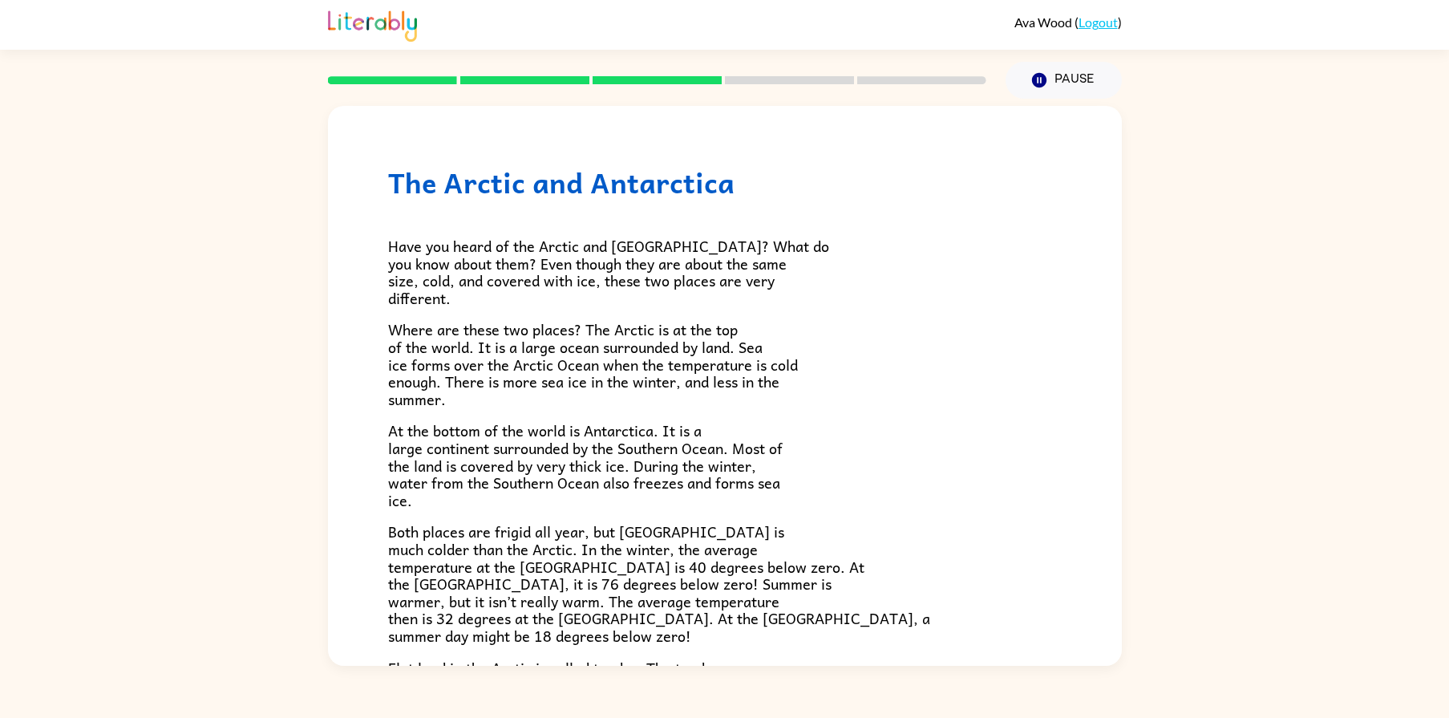
click at [735, 188] on h1 "The Arctic and Antarctica" at bounding box center [725, 182] width 674 height 33
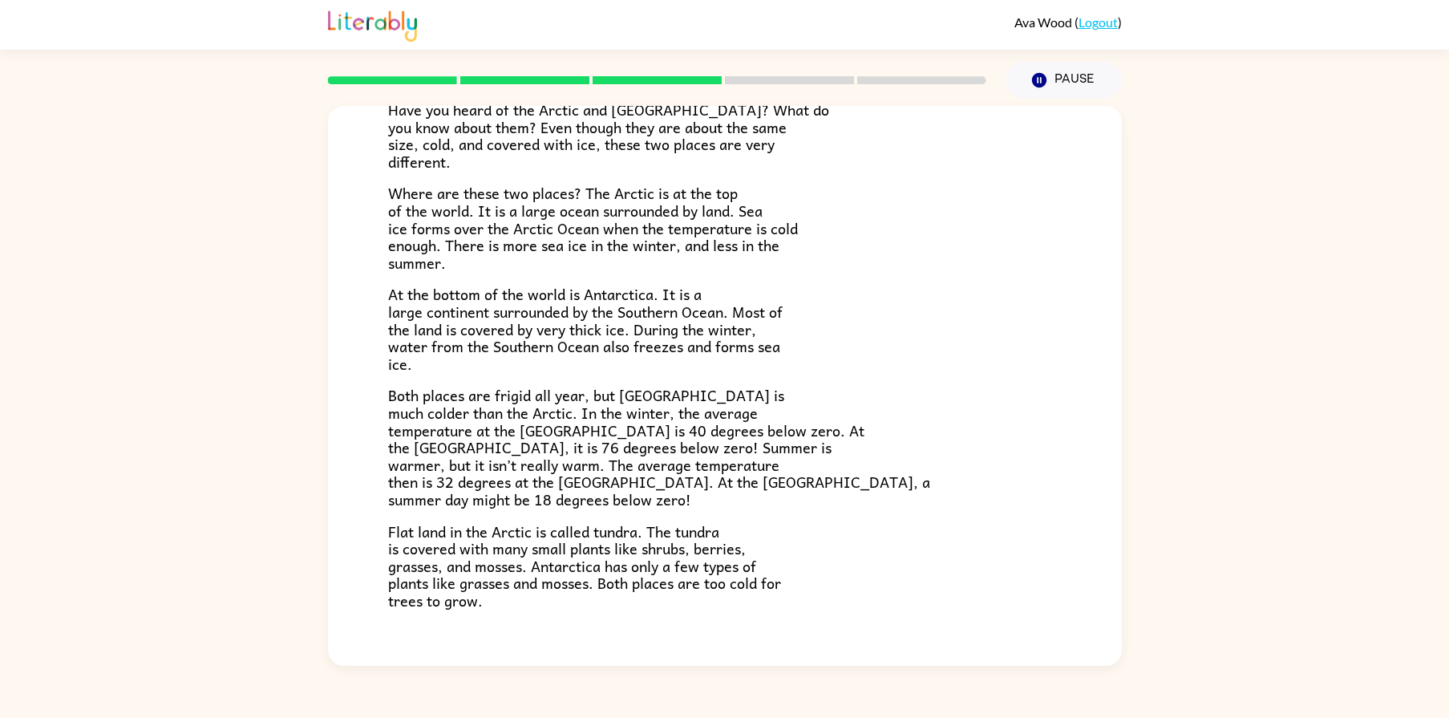
scroll to position [236, 0]
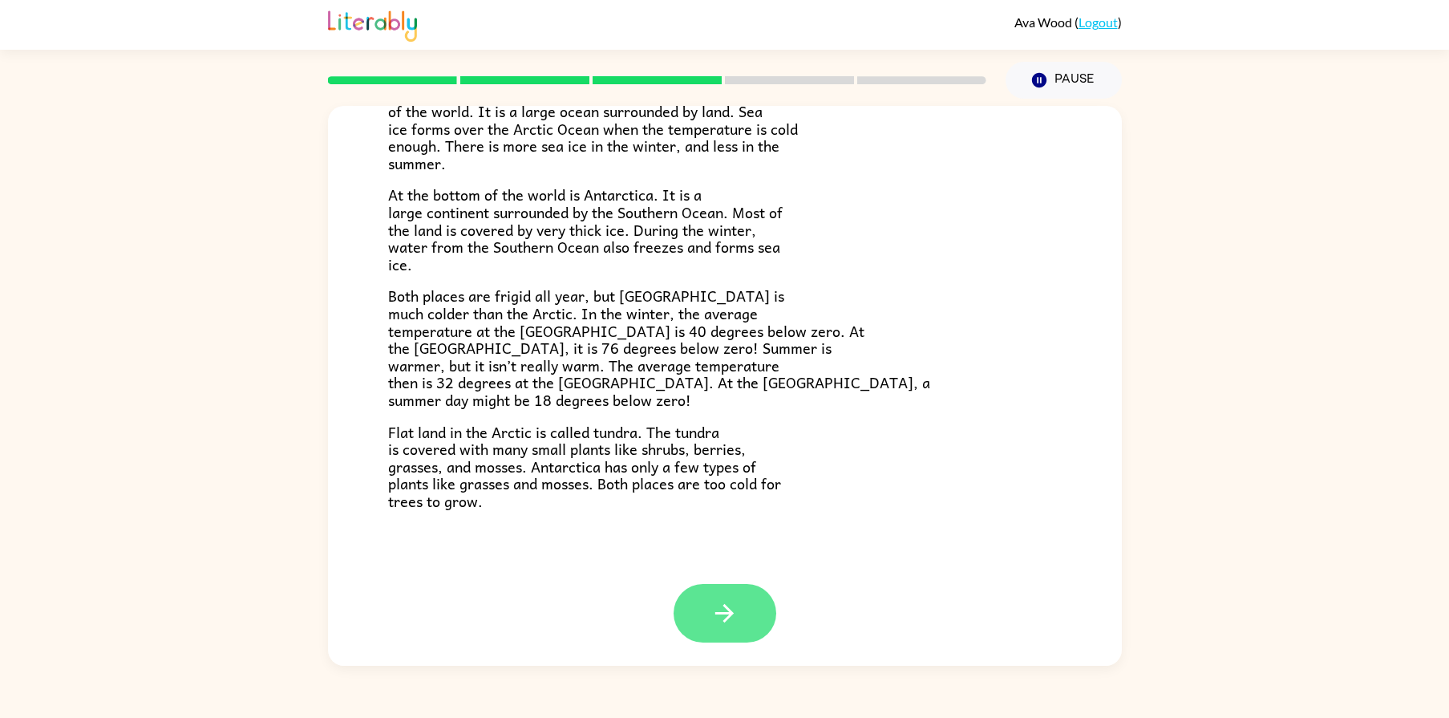
click at [755, 629] on button "button" at bounding box center [725, 613] width 103 height 59
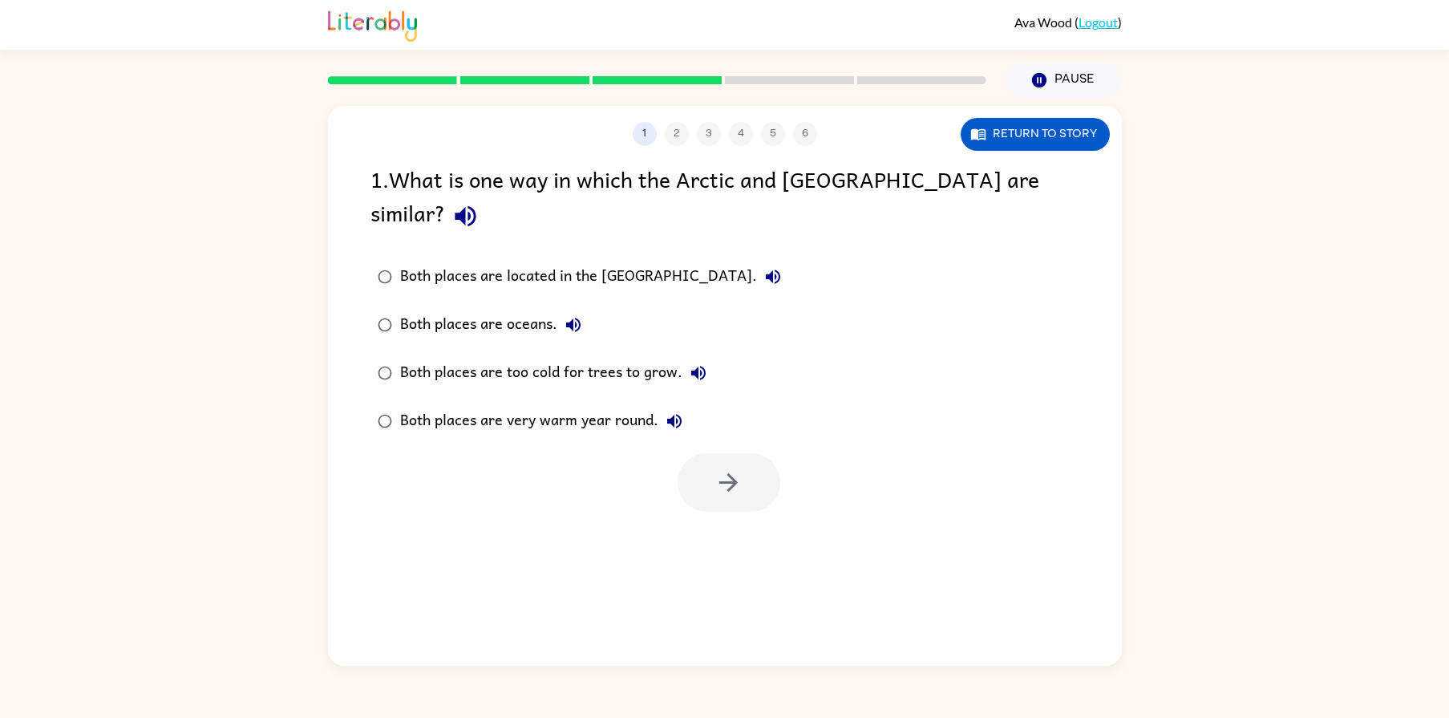
scroll to position [0, 0]
click at [710, 453] on button "button" at bounding box center [729, 482] width 103 height 59
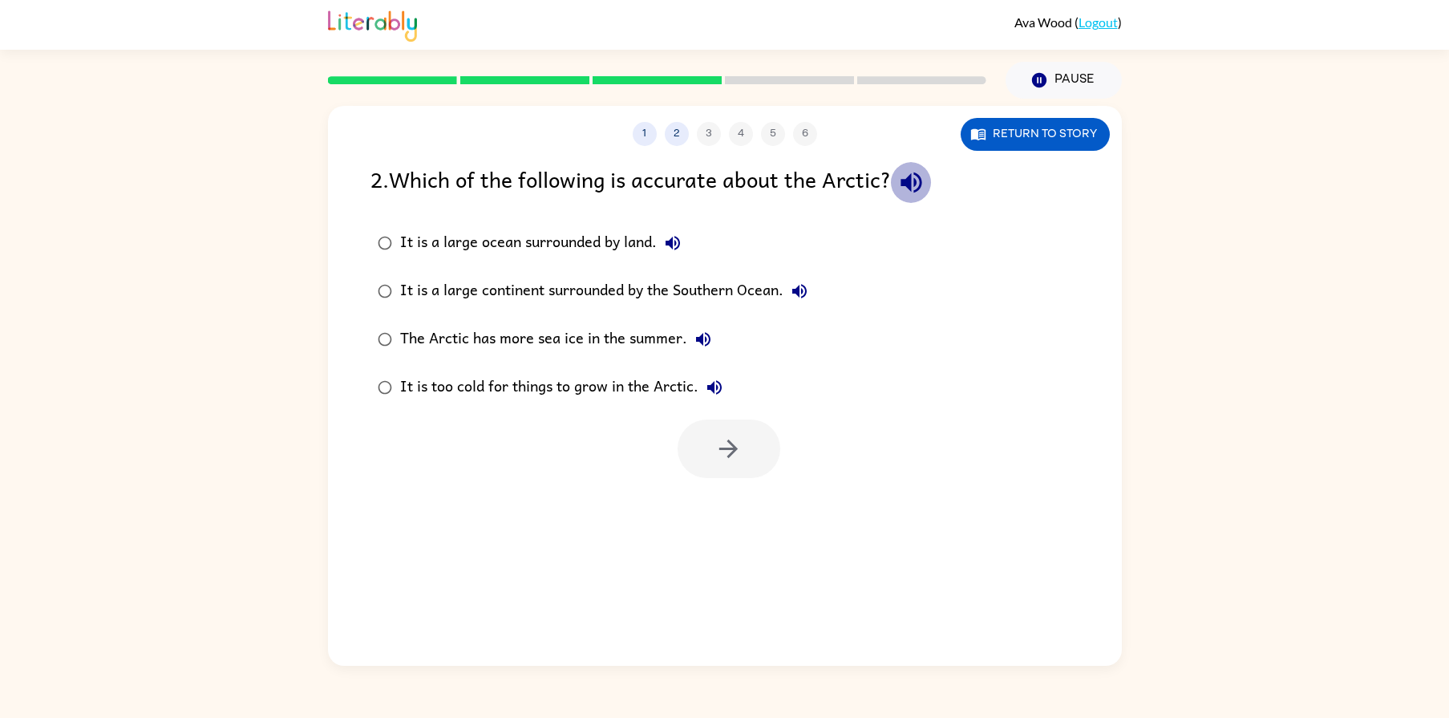
click at [907, 175] on icon "button" at bounding box center [911, 182] width 28 height 28
click at [745, 455] on button "button" at bounding box center [729, 448] width 103 height 59
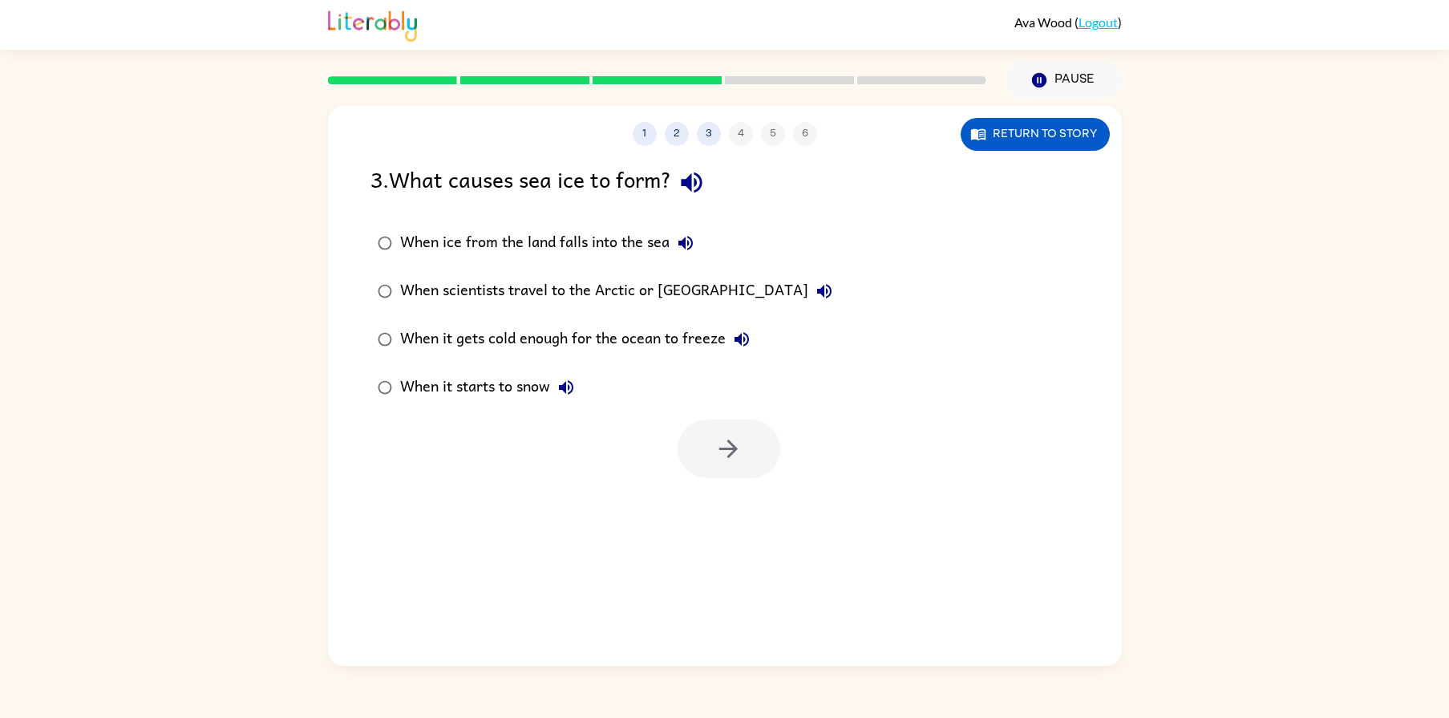
click at [453, 312] on label "When scientists travel to the Arctic or Antarctica" at bounding box center [605, 291] width 487 height 48
click at [727, 451] on icon "button" at bounding box center [729, 449] width 28 height 28
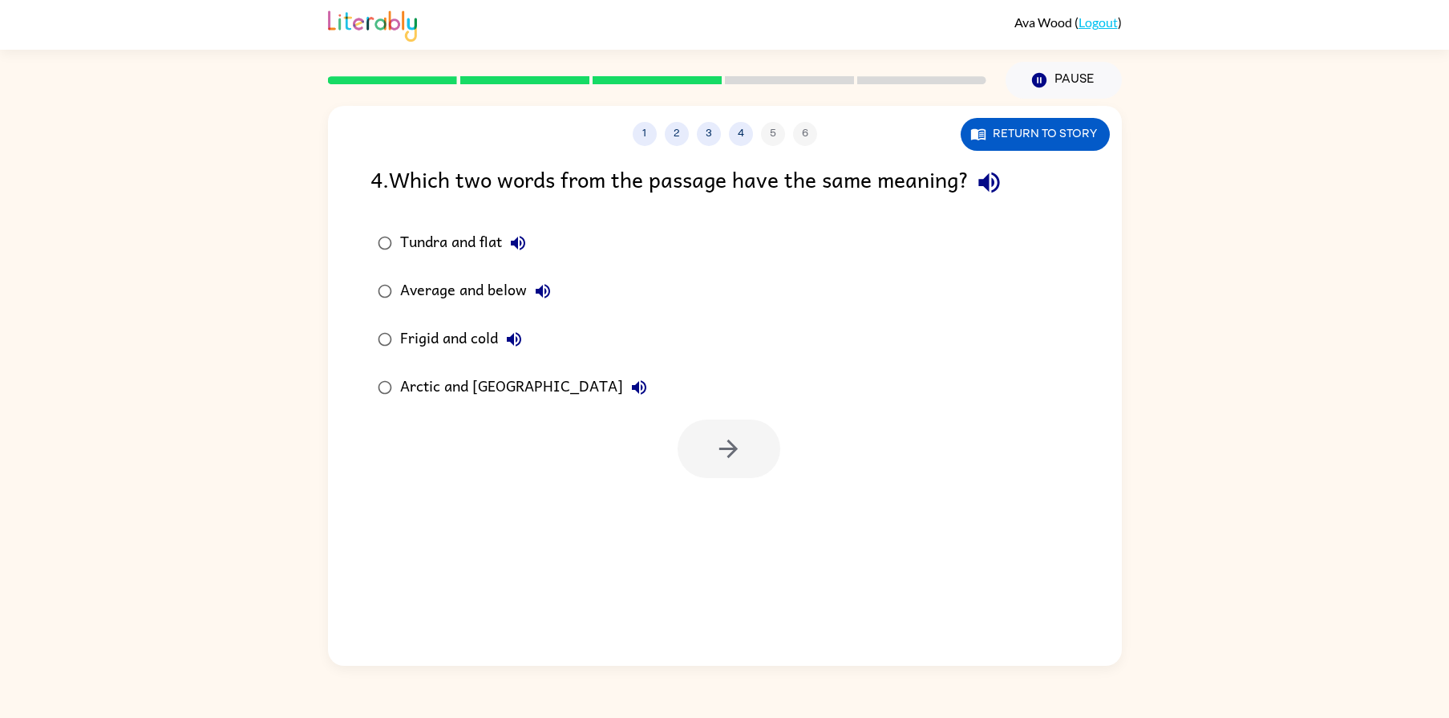
click at [513, 238] on icon "button" at bounding box center [517, 242] width 19 height 19
click at [1007, 133] on button "Return to story" at bounding box center [1035, 134] width 149 height 33
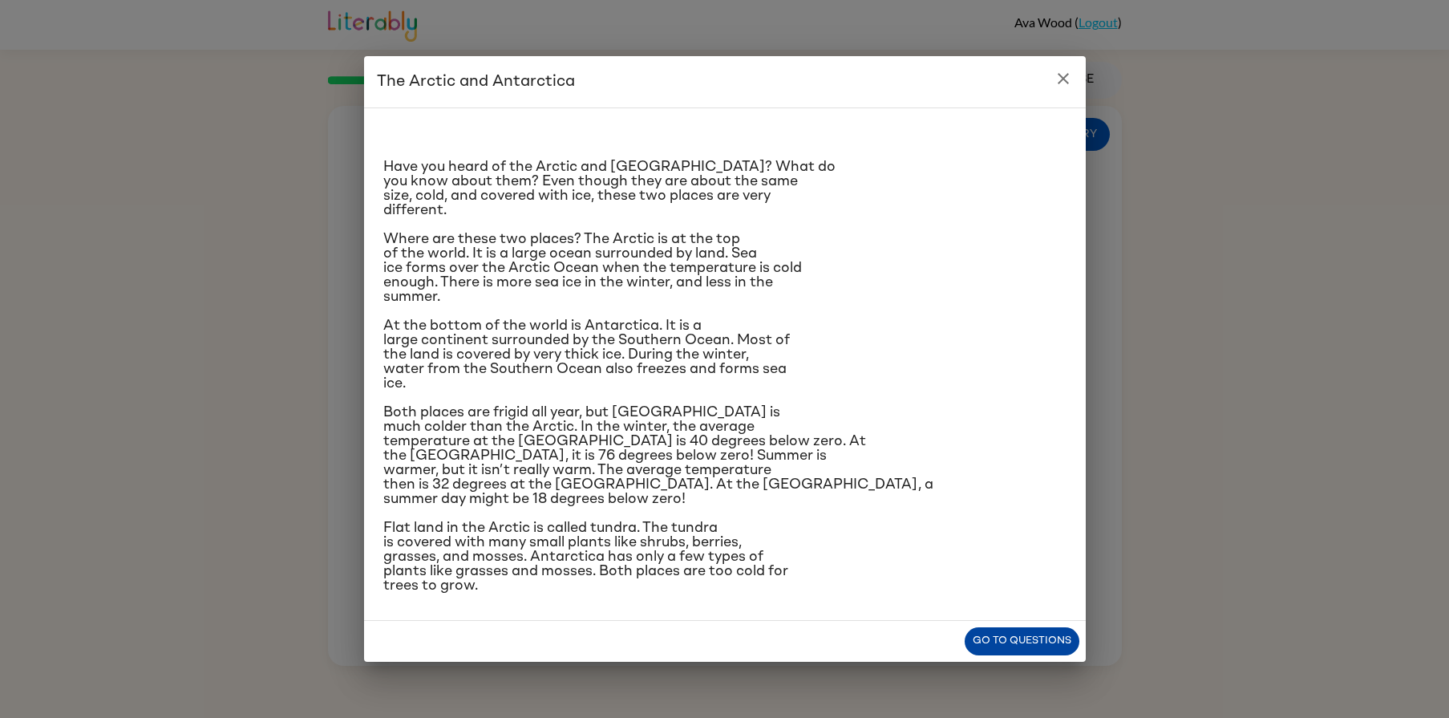
click at [992, 640] on button "Go to questions" at bounding box center [1022, 641] width 115 height 28
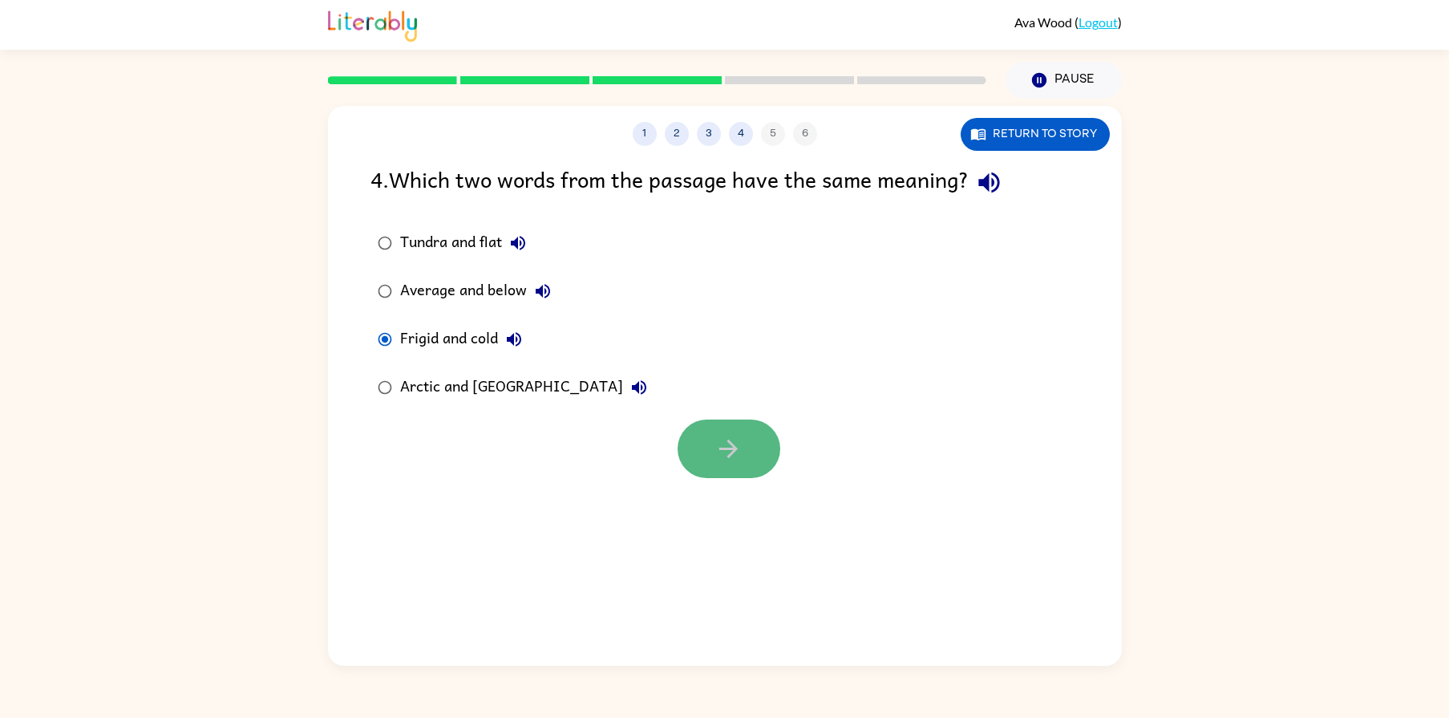
click at [697, 437] on button "button" at bounding box center [729, 448] width 103 height 59
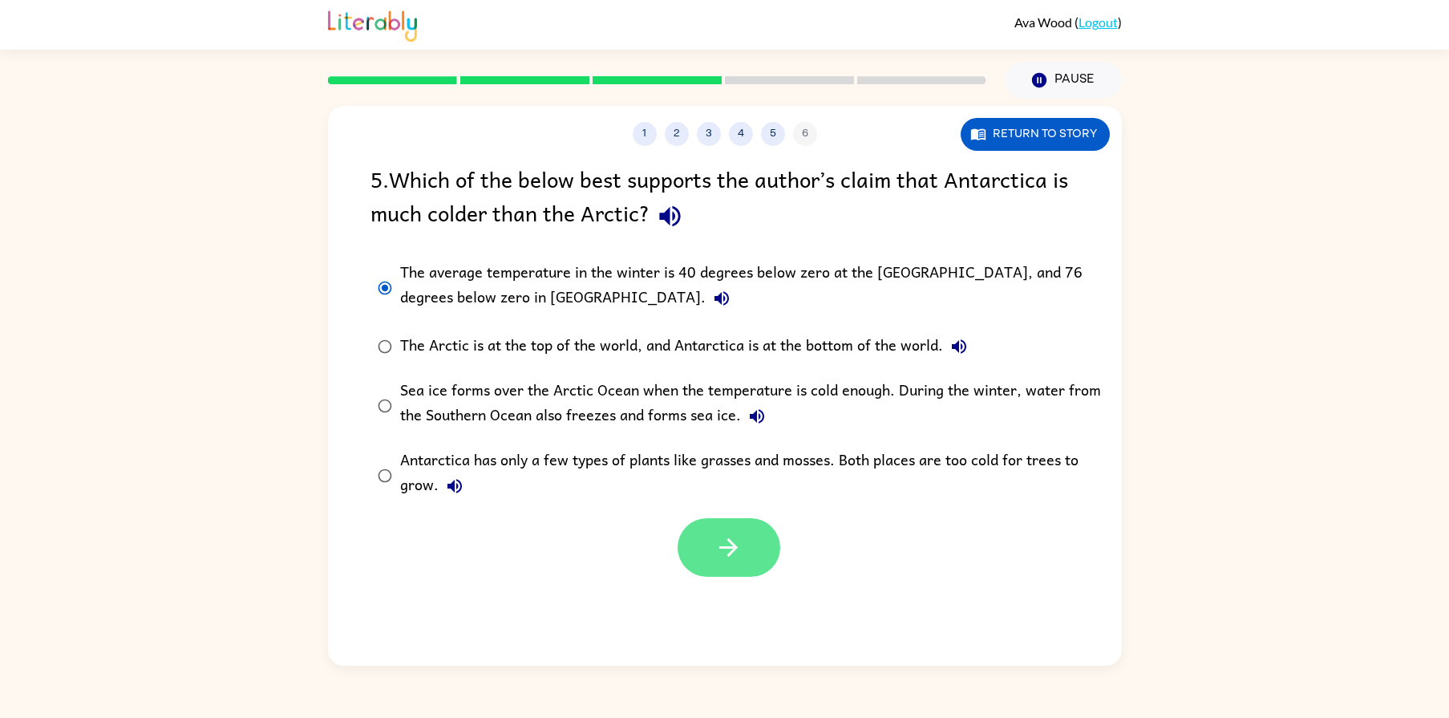
click at [724, 545] on icon "button" at bounding box center [729, 547] width 28 height 28
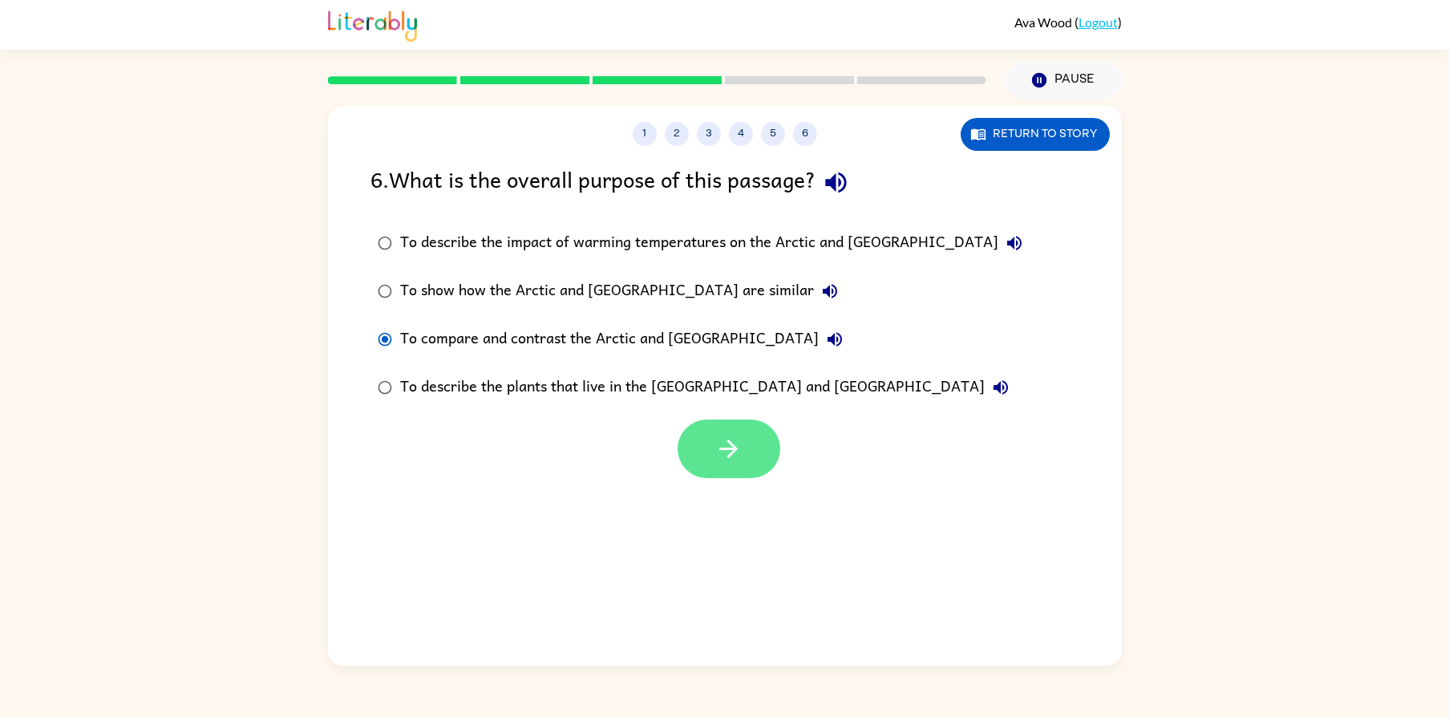
click at [764, 433] on button "button" at bounding box center [729, 448] width 103 height 59
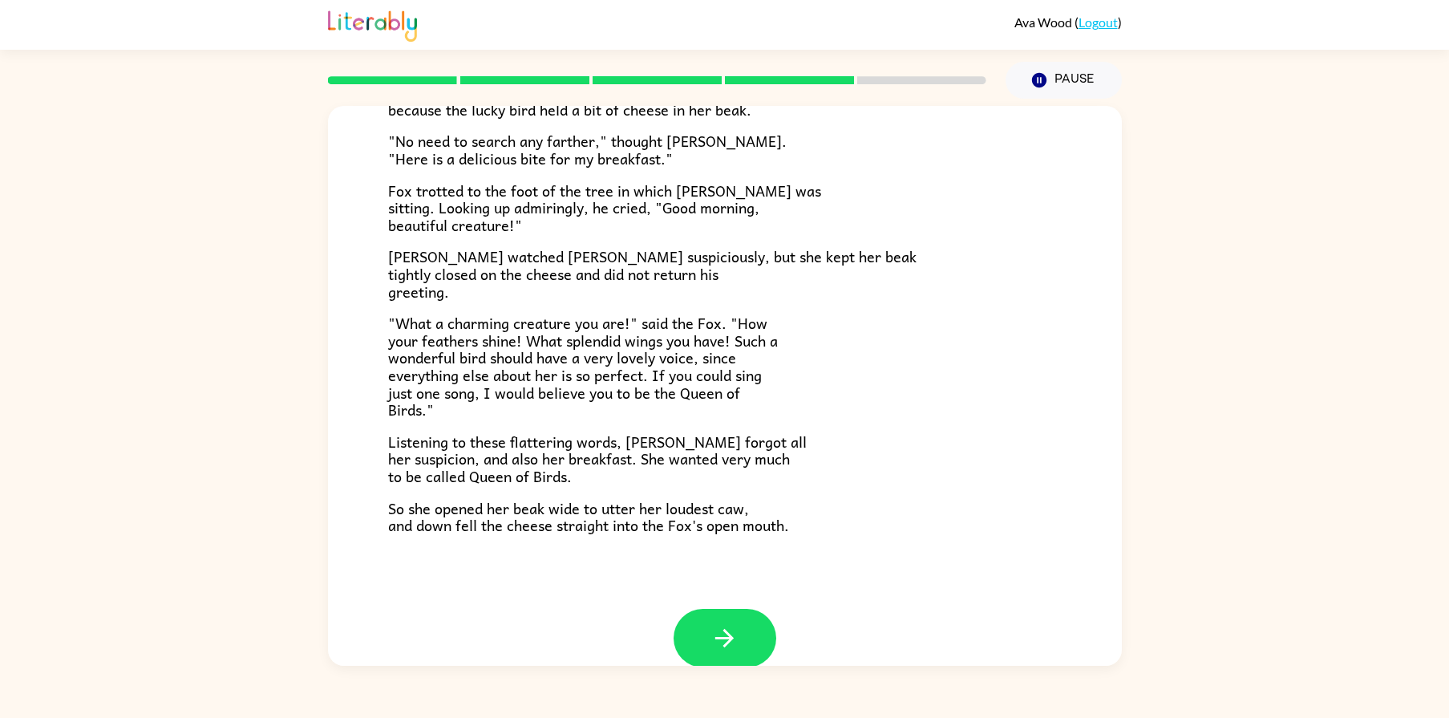
scroll to position [213, 0]
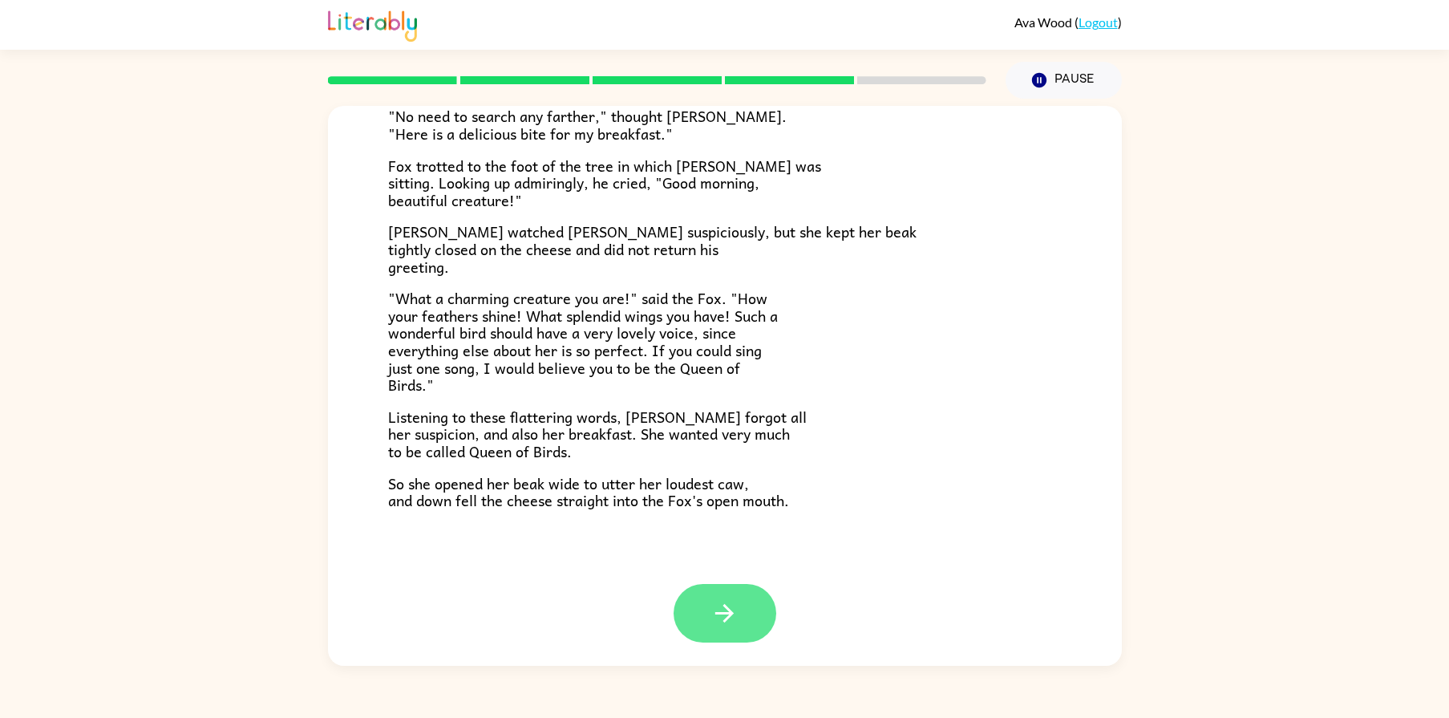
click at [728, 632] on button "button" at bounding box center [725, 613] width 103 height 59
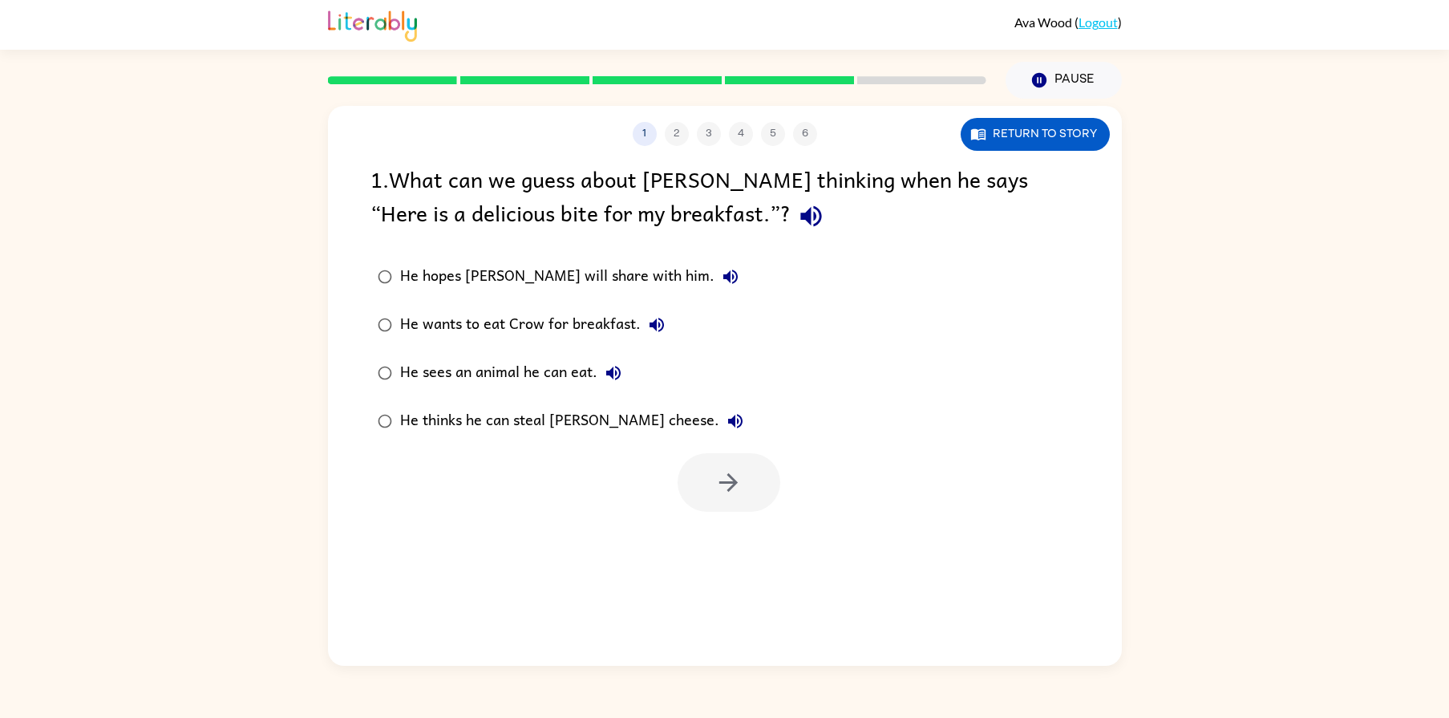
scroll to position [0, 0]
click at [706, 483] on button "button" at bounding box center [729, 482] width 103 height 59
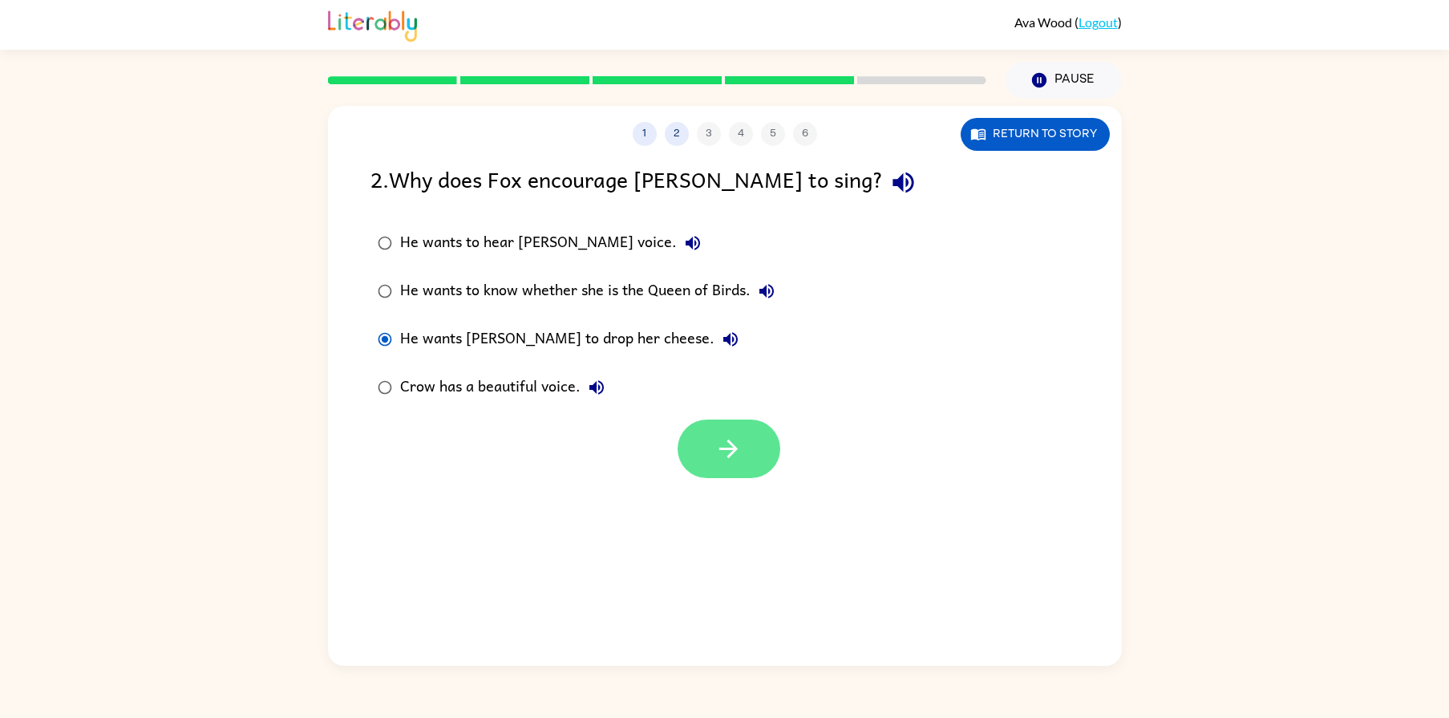
click at [739, 457] on icon "button" at bounding box center [729, 449] width 28 height 28
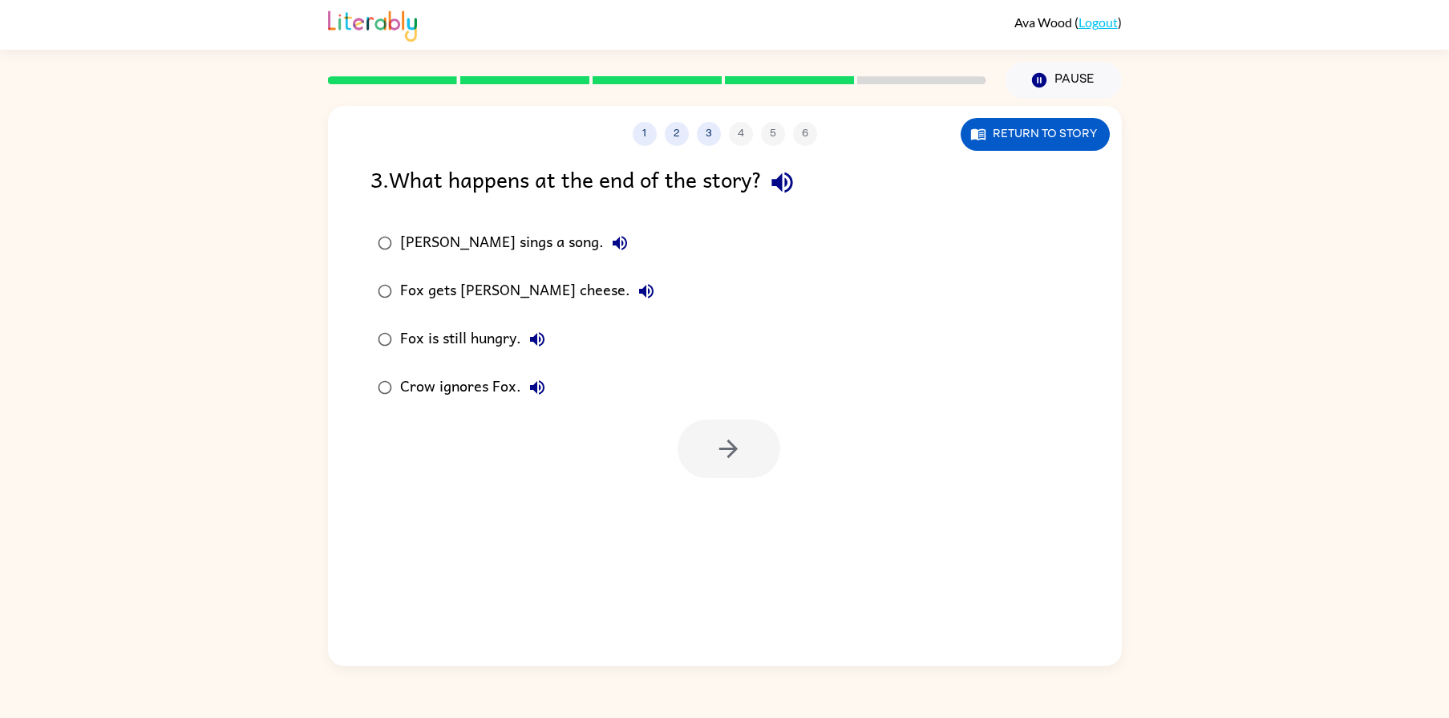
click at [410, 150] on div "1 2 3 4 5 6 Return to story 3 . What happens at the end of the story? Fox sings…" at bounding box center [725, 386] width 794 height 560
click at [707, 450] on button "button" at bounding box center [729, 448] width 103 height 59
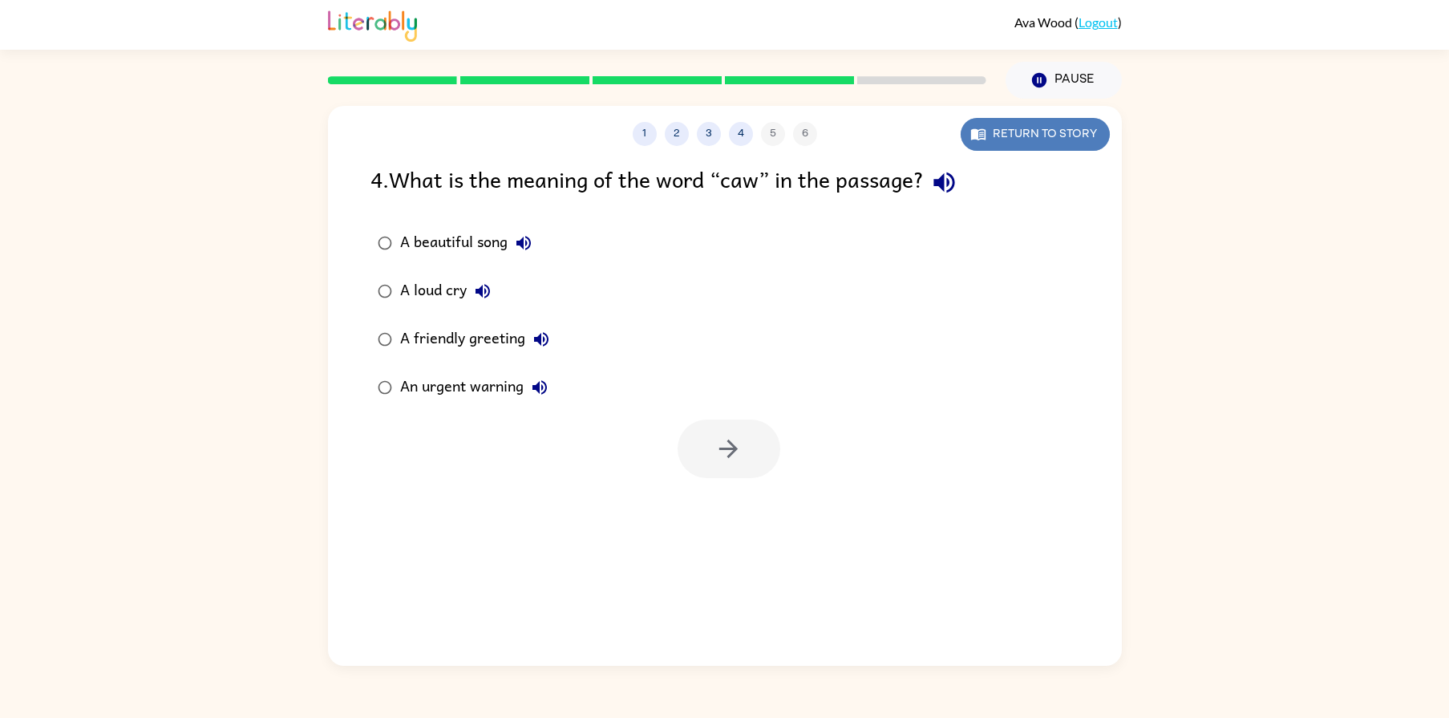
click at [993, 134] on button "Return to story" at bounding box center [1035, 134] width 149 height 33
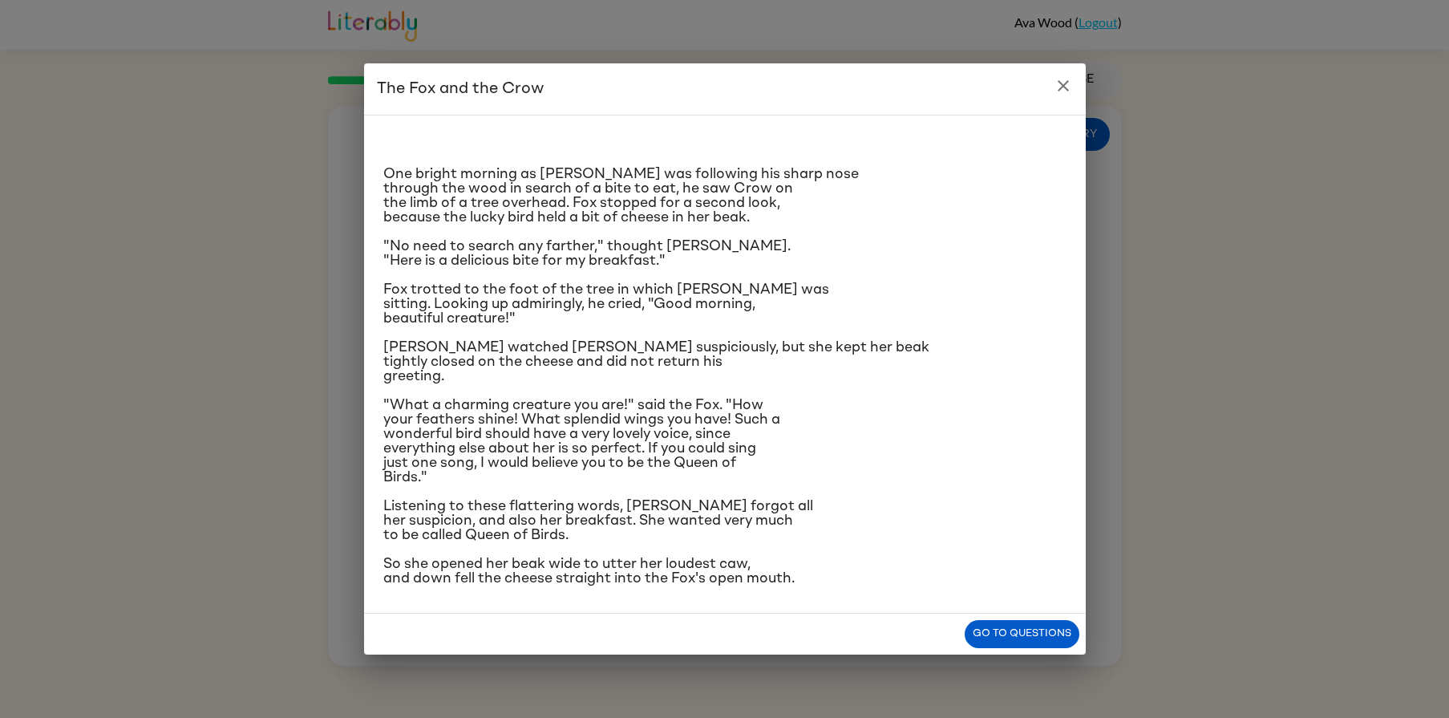
click at [719, 334] on div "One bright morning as Fox was following his sharp nose through the wood in sear…" at bounding box center [724, 356] width 683 height 457
click at [1448, 506] on div "The Fox and the Crow One bright morning as Fox was following his sharp nose thr…" at bounding box center [724, 359] width 1449 height 718
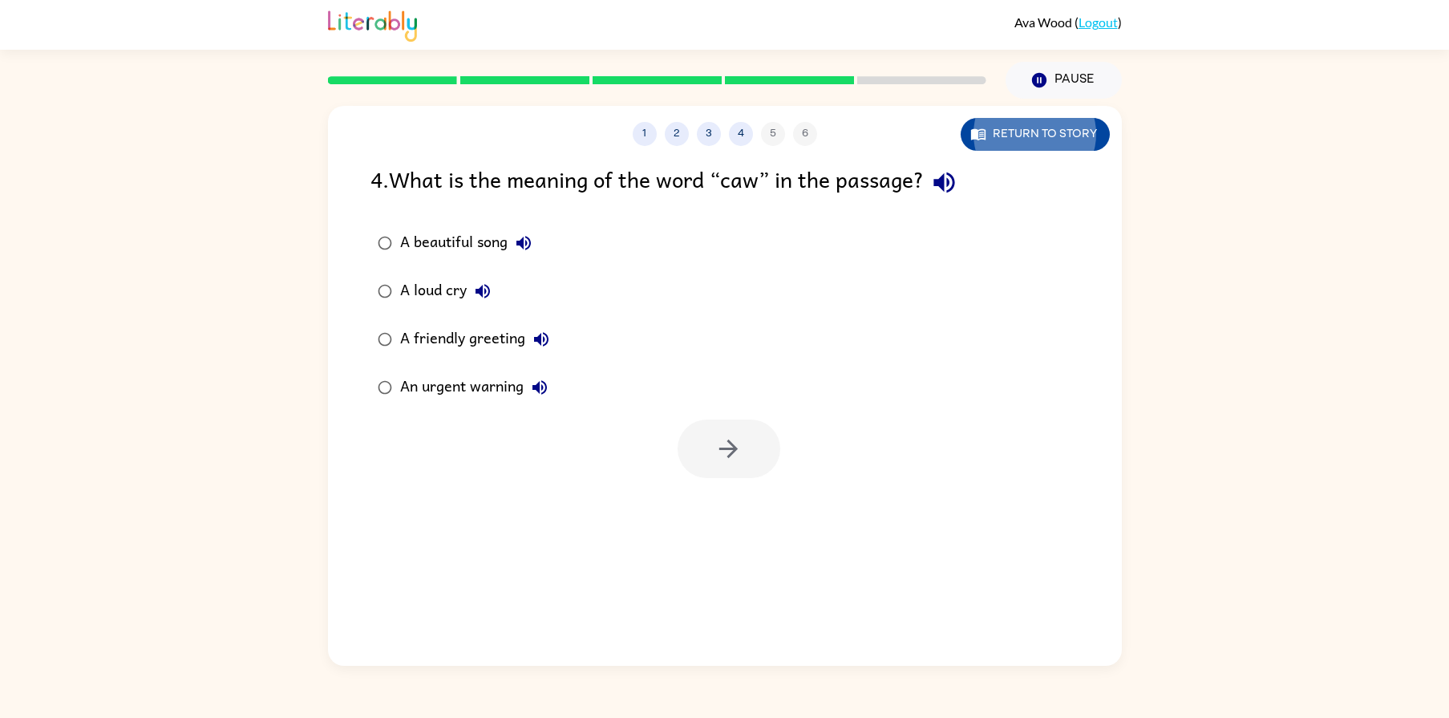
click at [1033, 142] on button "Return to story" at bounding box center [1035, 134] width 149 height 33
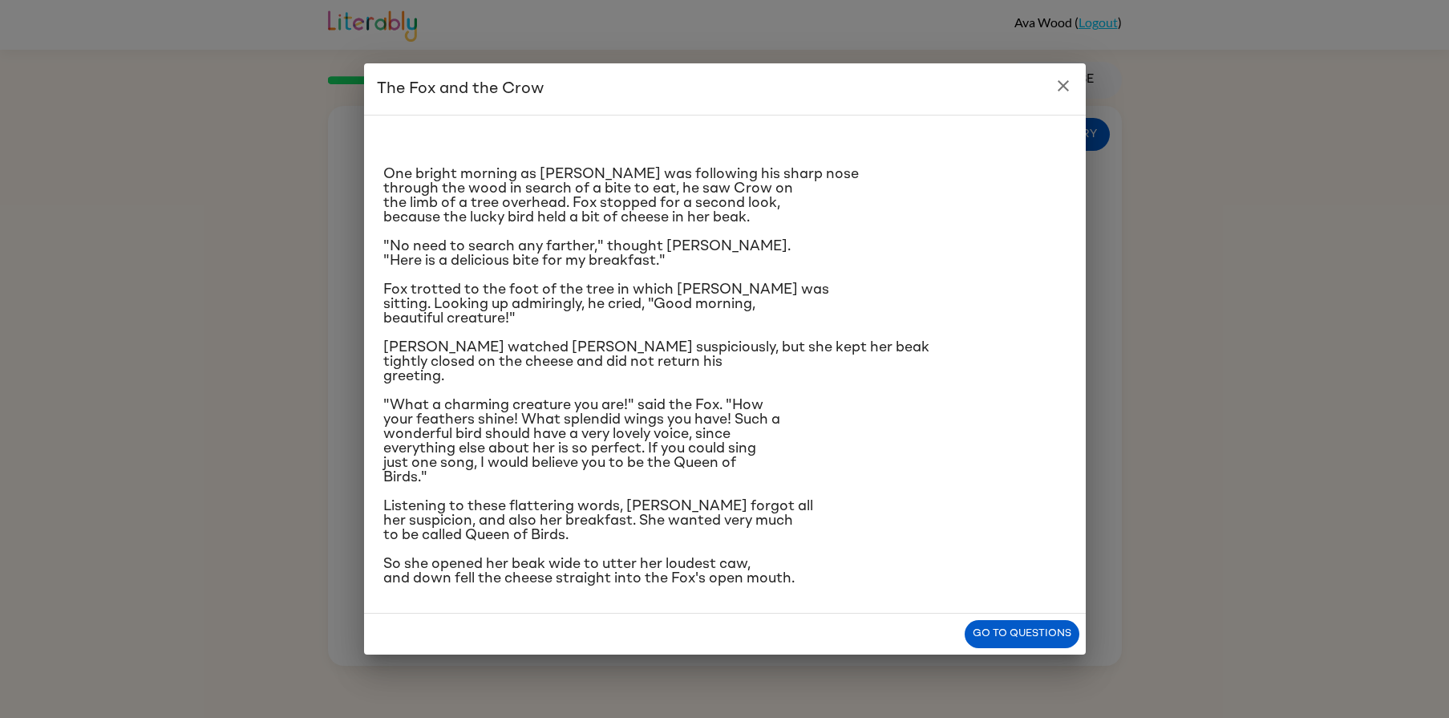
click at [1066, 83] on icon "close" at bounding box center [1063, 85] width 19 height 19
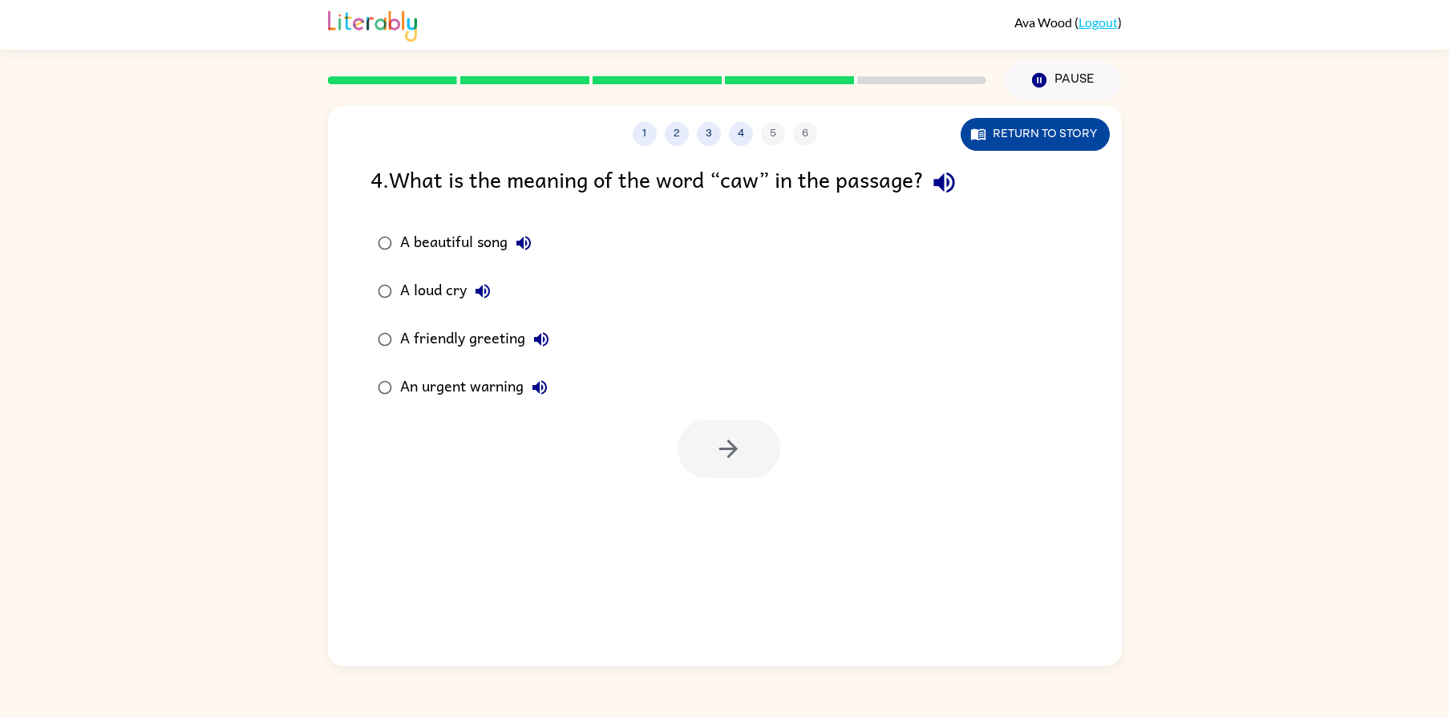
click at [1039, 135] on button "Return to story" at bounding box center [1035, 134] width 149 height 33
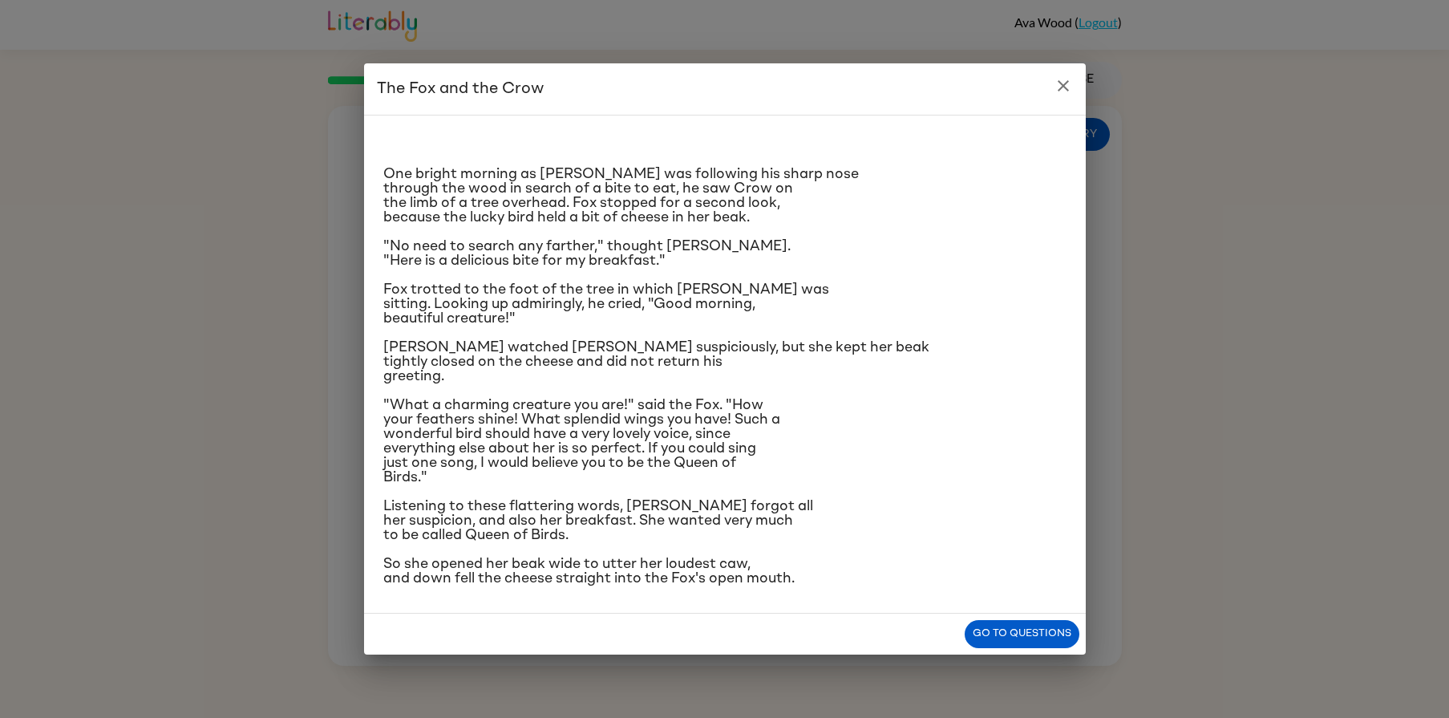
click at [1067, 80] on icon "close" at bounding box center [1063, 85] width 19 height 19
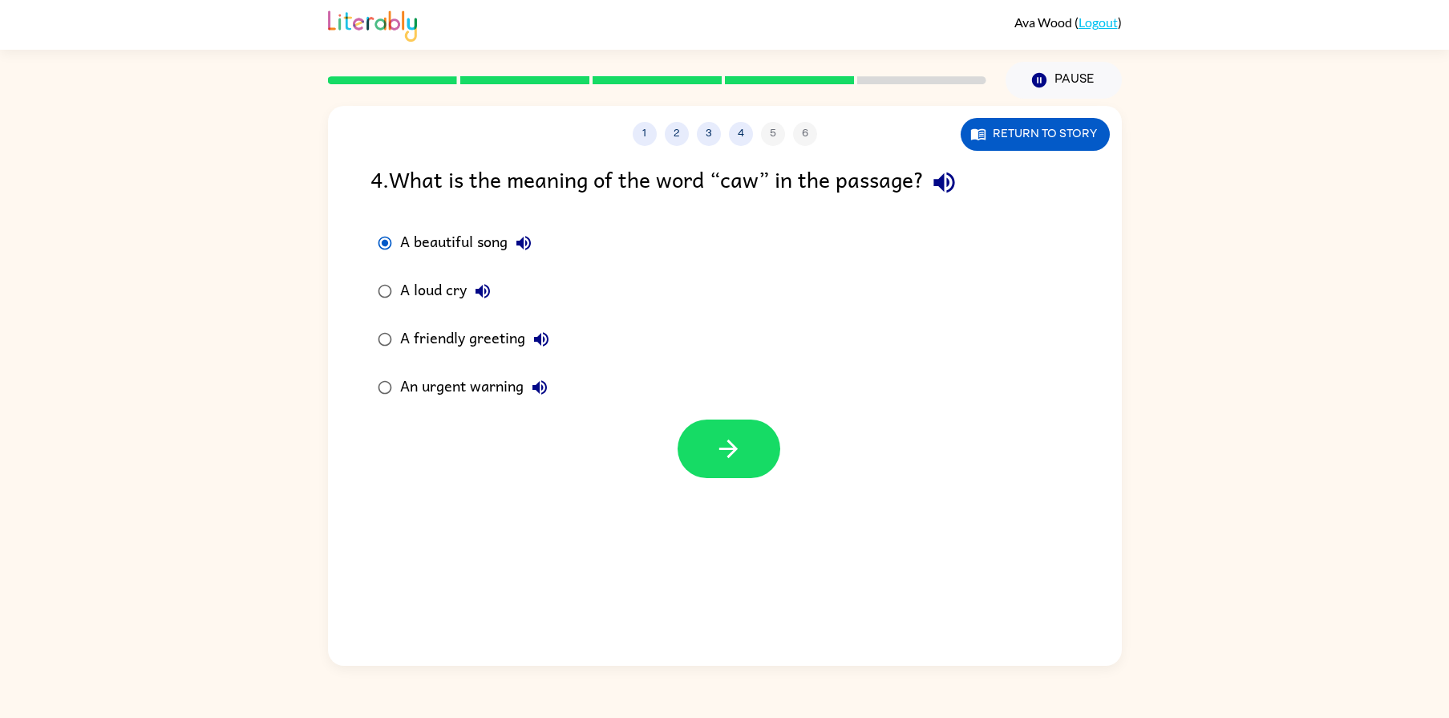
click at [615, 347] on div "A beautiful song A loud cry A friendly greeting An urgent warning" at bounding box center [747, 315] width 752 height 192
click at [725, 446] on icon "button" at bounding box center [729, 449] width 28 height 28
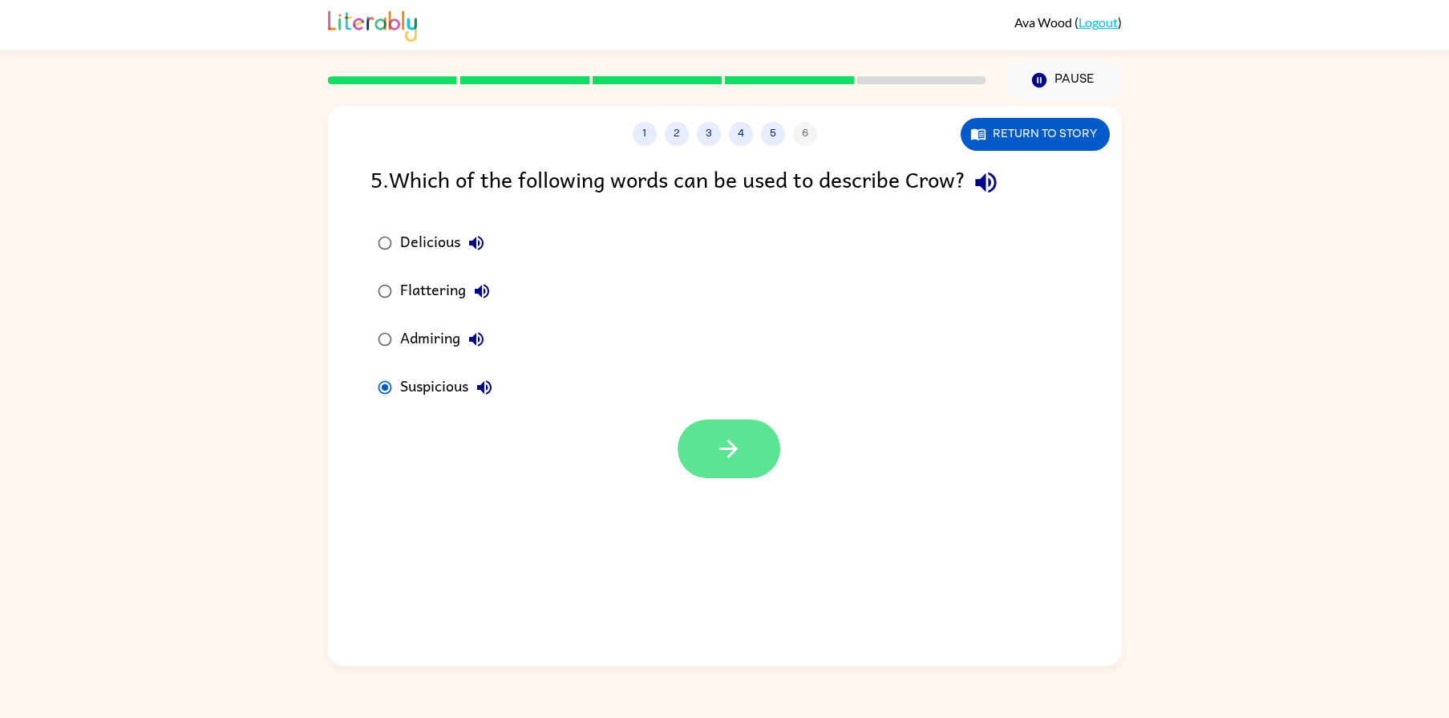
click at [709, 459] on button "button" at bounding box center [729, 448] width 103 height 59
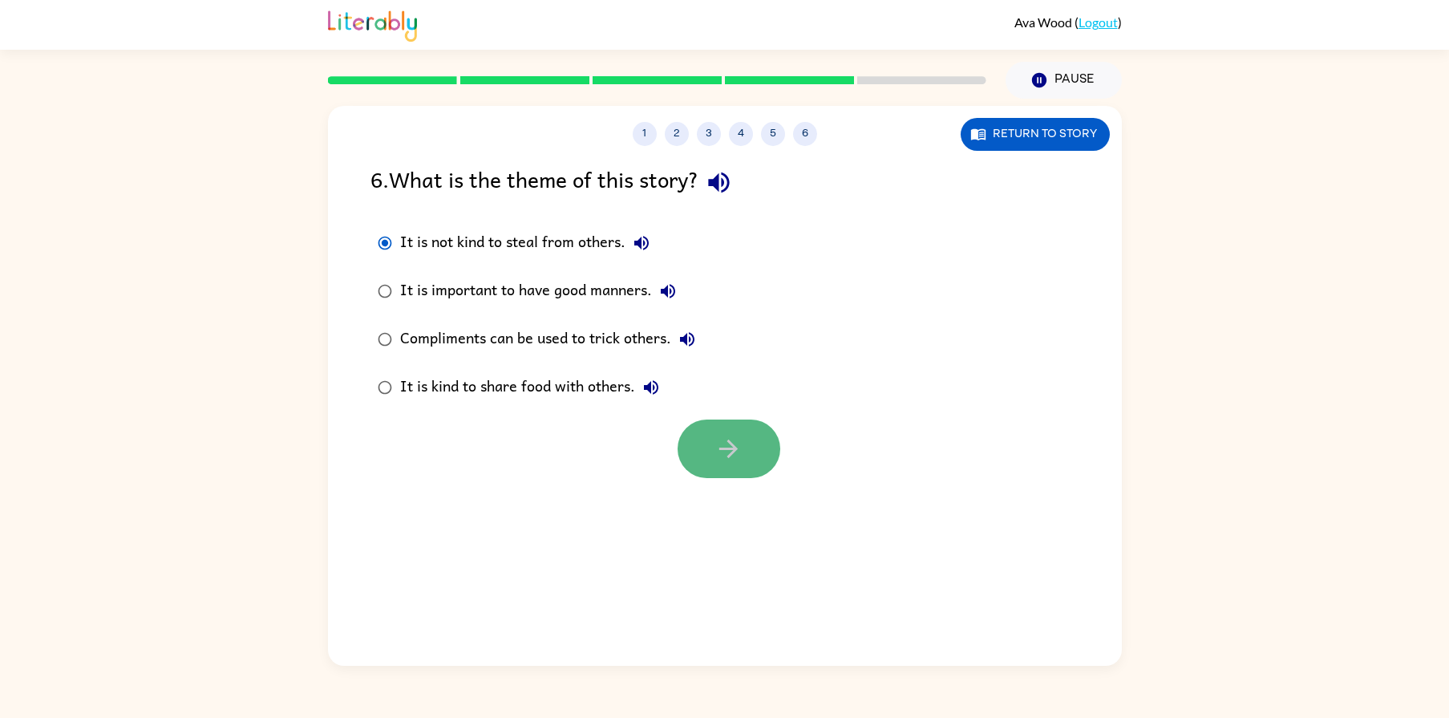
click at [692, 435] on button "button" at bounding box center [729, 448] width 103 height 59
